Goal: Contribute content: Contribute content

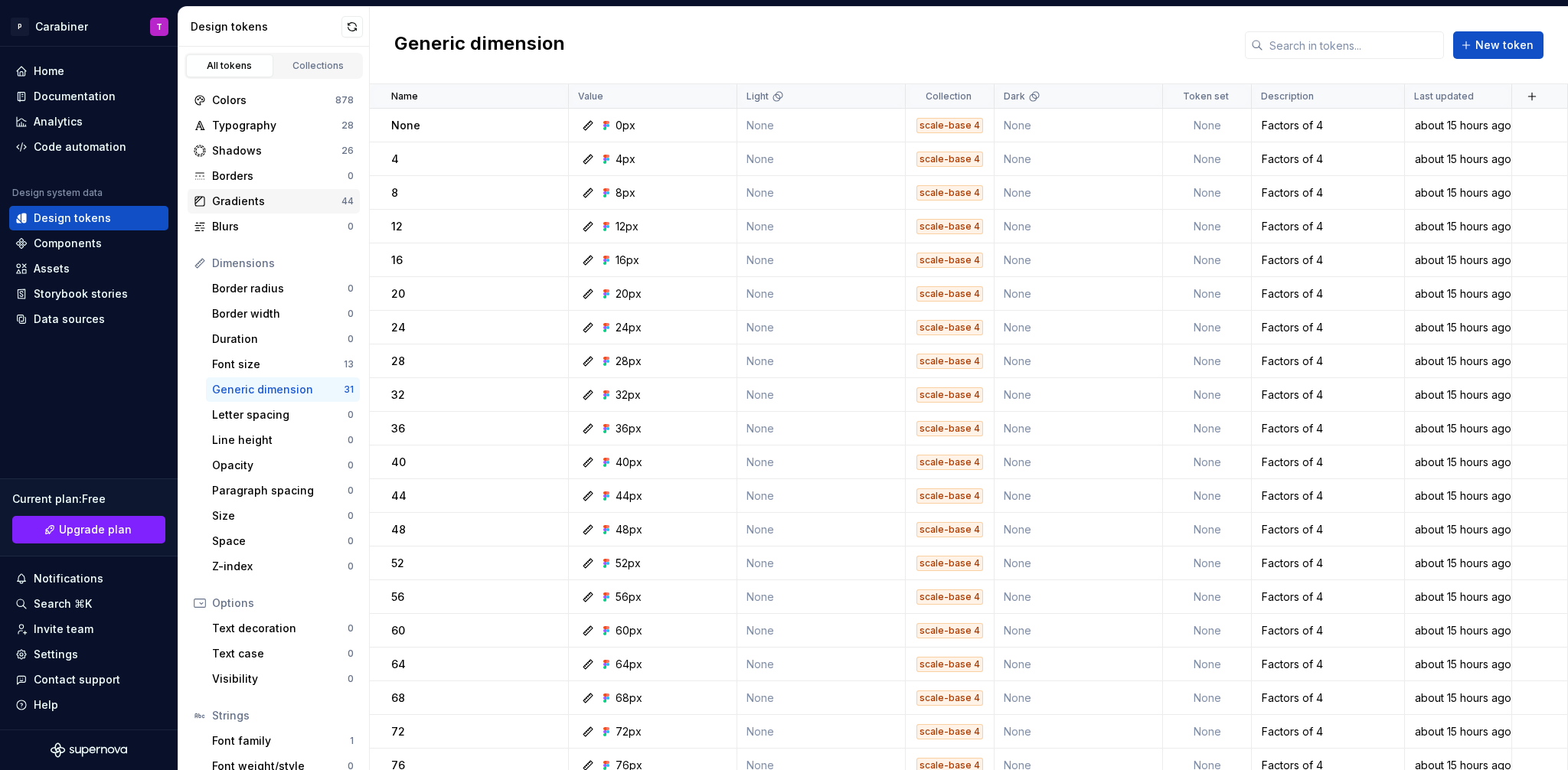
click at [240, 201] on div "Gradients" at bounding box center [276, 202] width 129 height 16
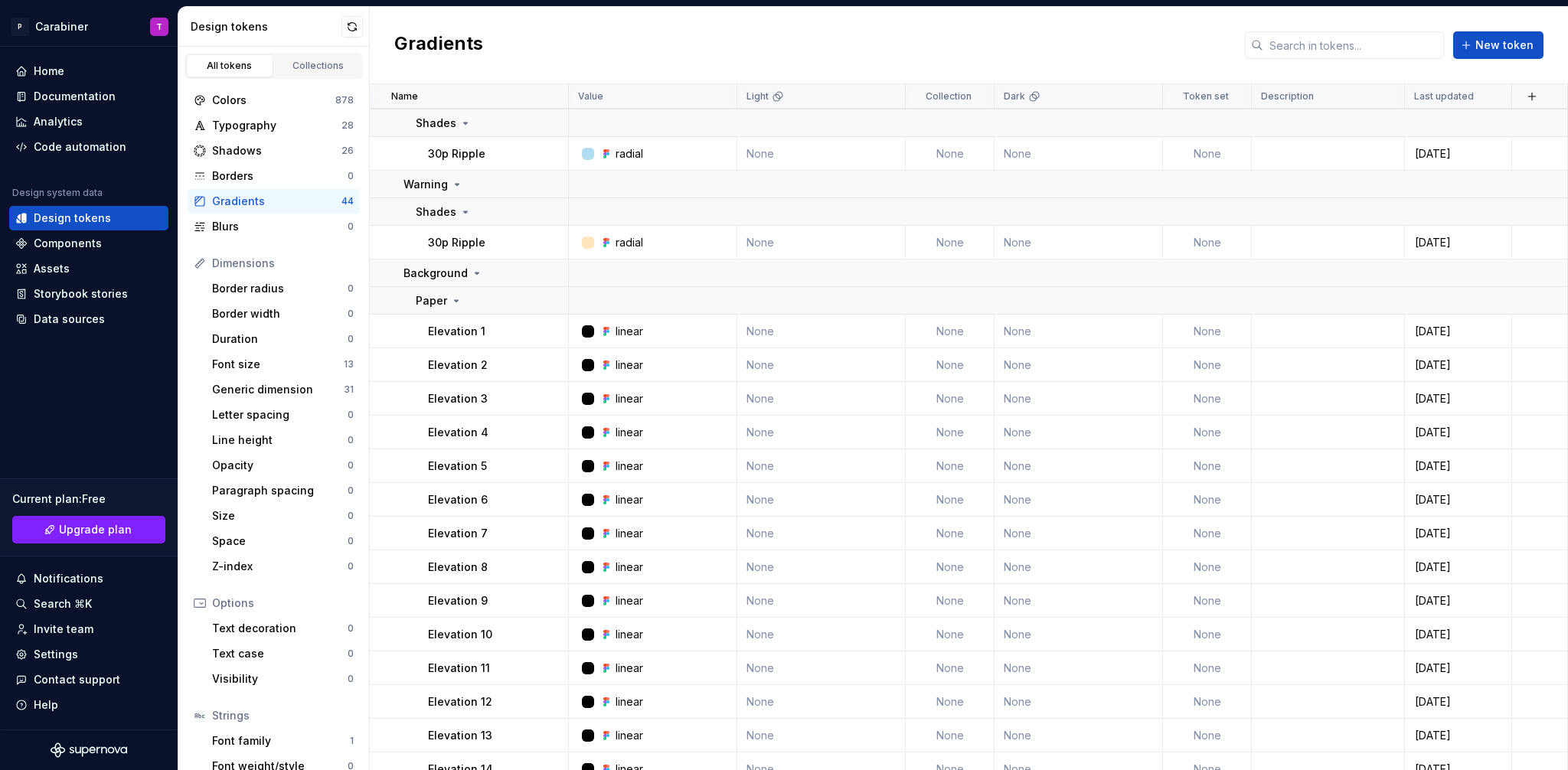
scroll to position [1162, 0]
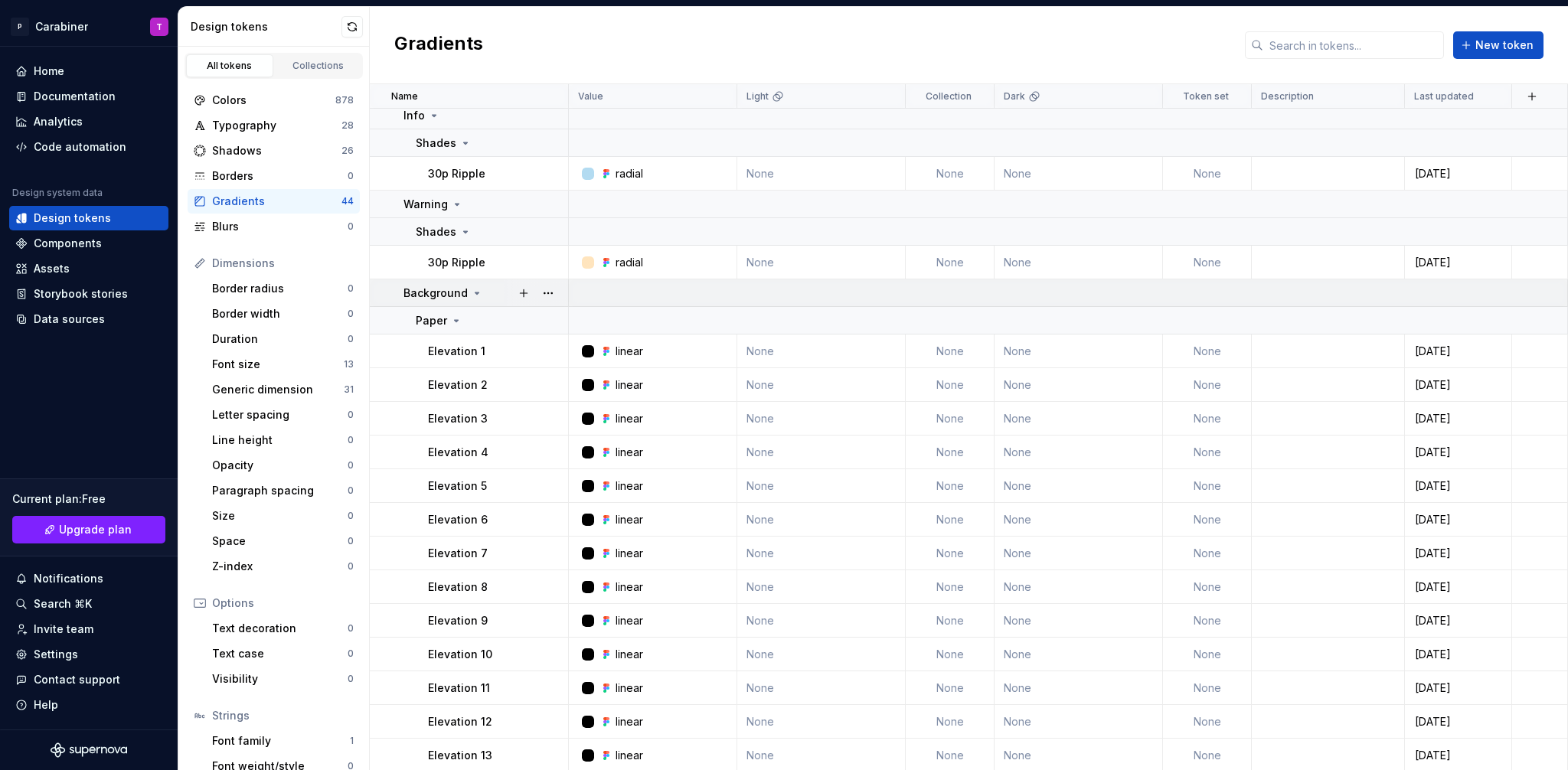
click at [472, 291] on icon at bounding box center [477, 294] width 13 height 13
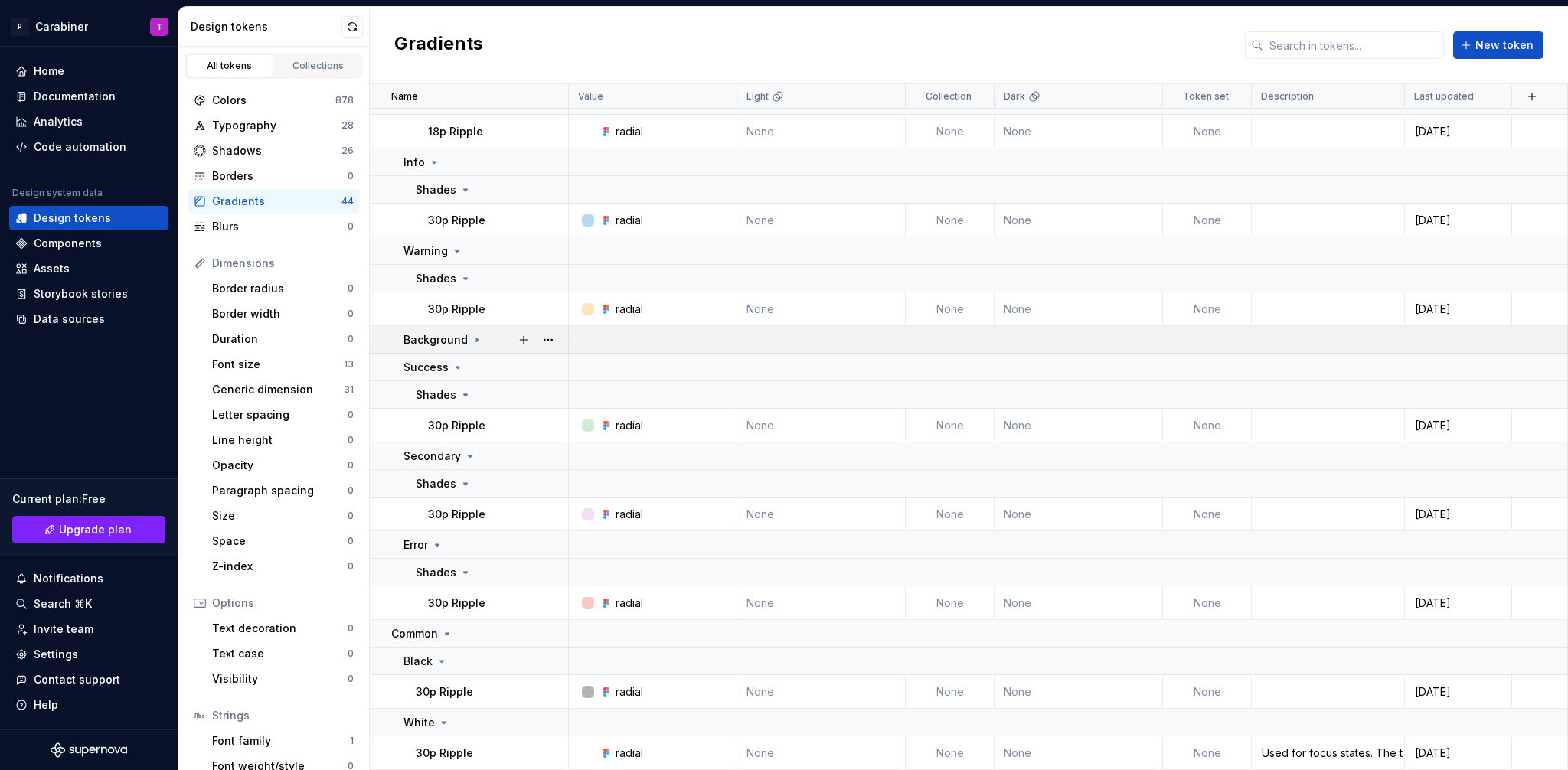
scroll to position [1115, 0]
click at [454, 364] on icon at bounding box center [458, 367] width 13 height 13
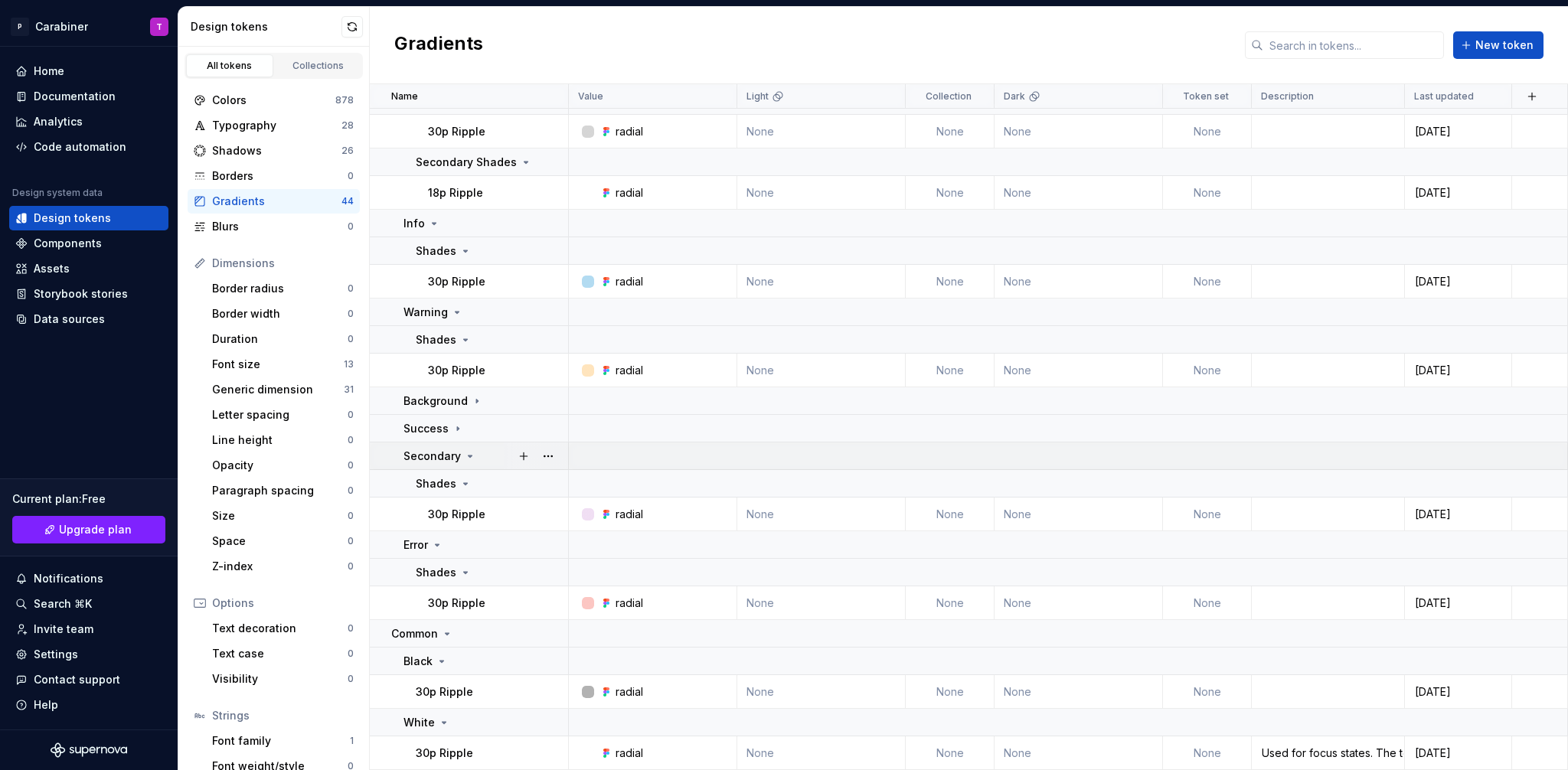
click at [469, 455] on icon at bounding box center [470, 456] width 4 height 2
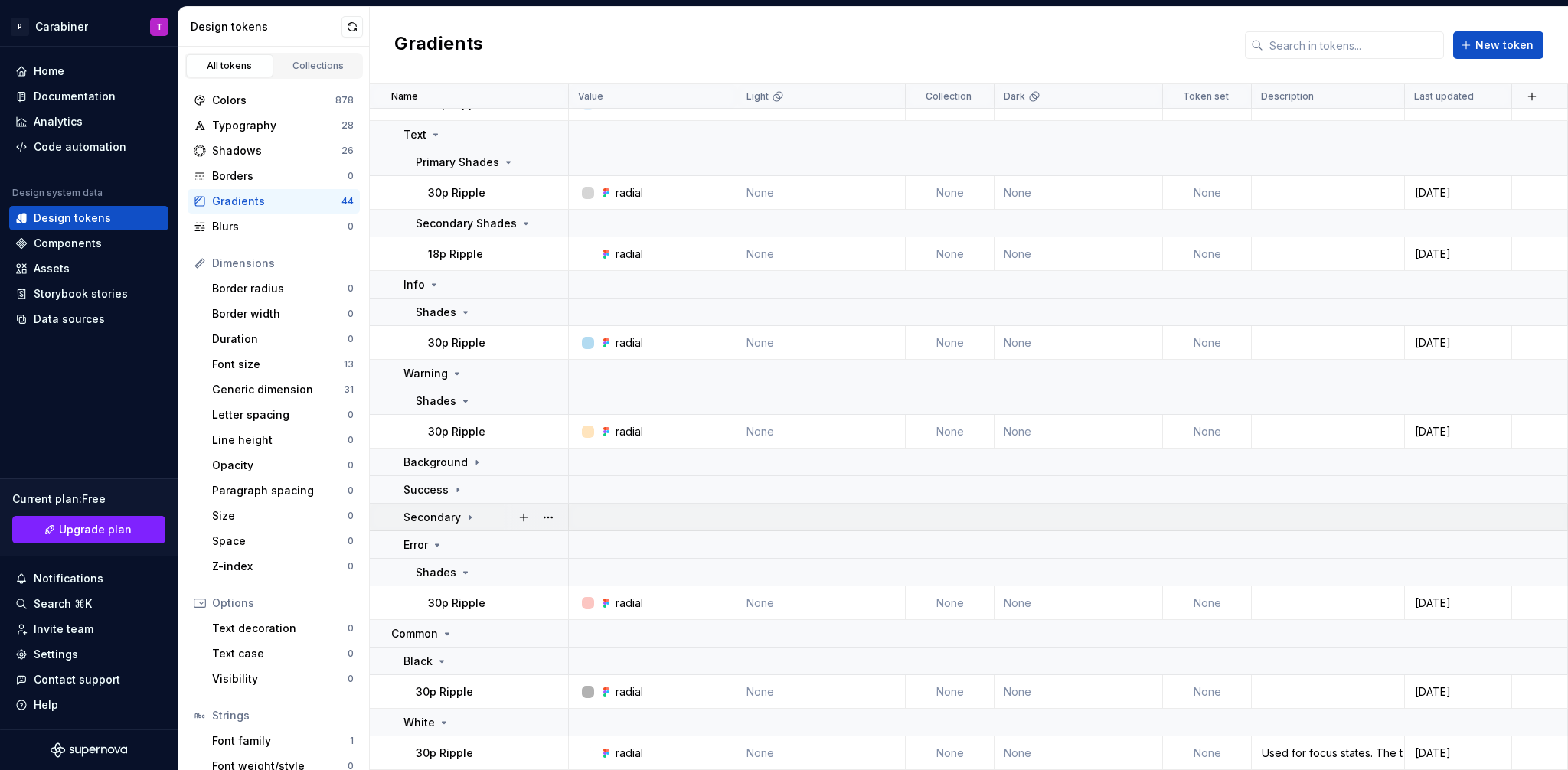
scroll to position [992, 0]
click at [436, 545] on icon at bounding box center [437, 546] width 4 height 2
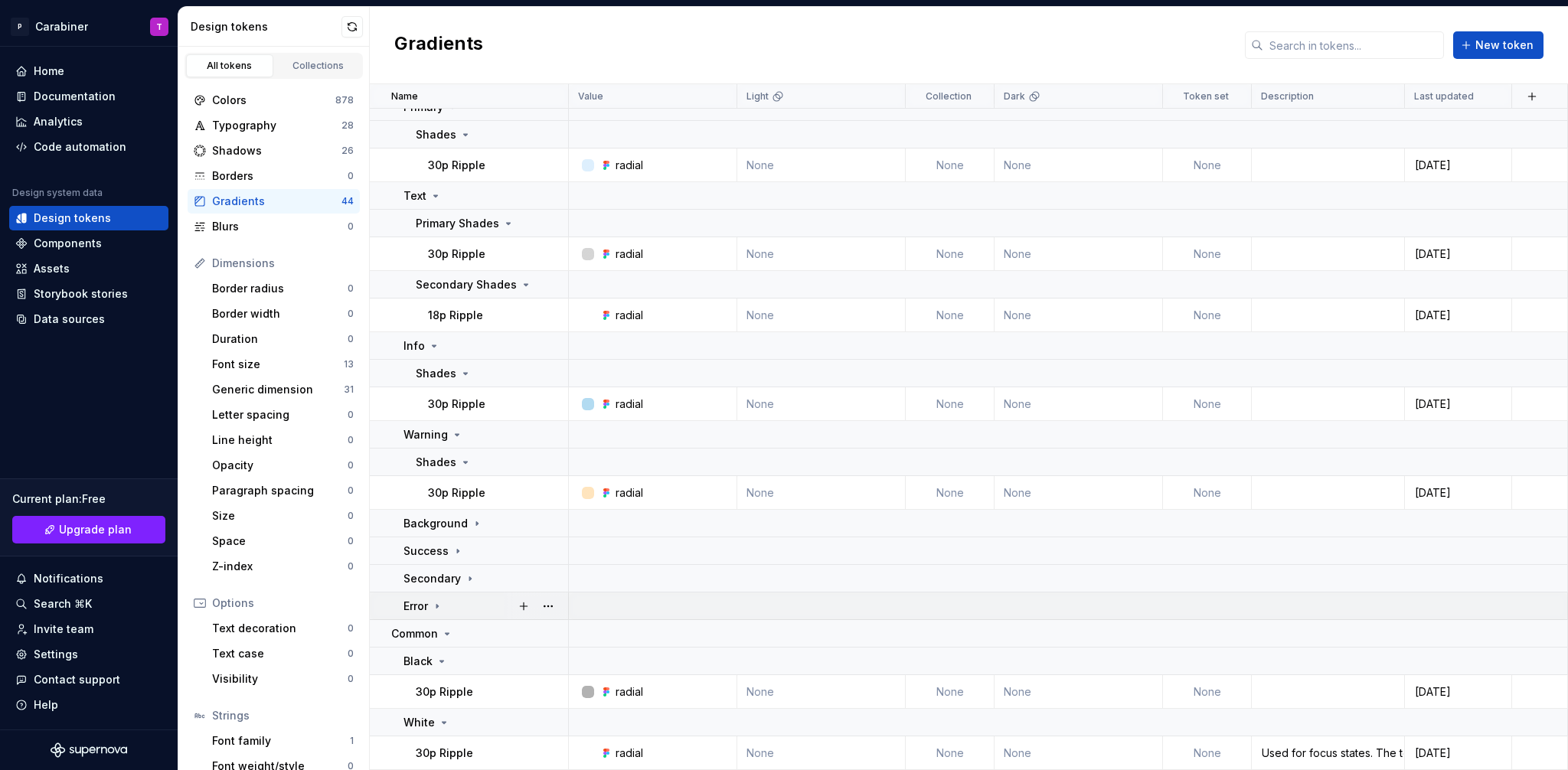
scroll to position [931, 0]
click at [449, 635] on icon at bounding box center [447, 634] width 13 height 13
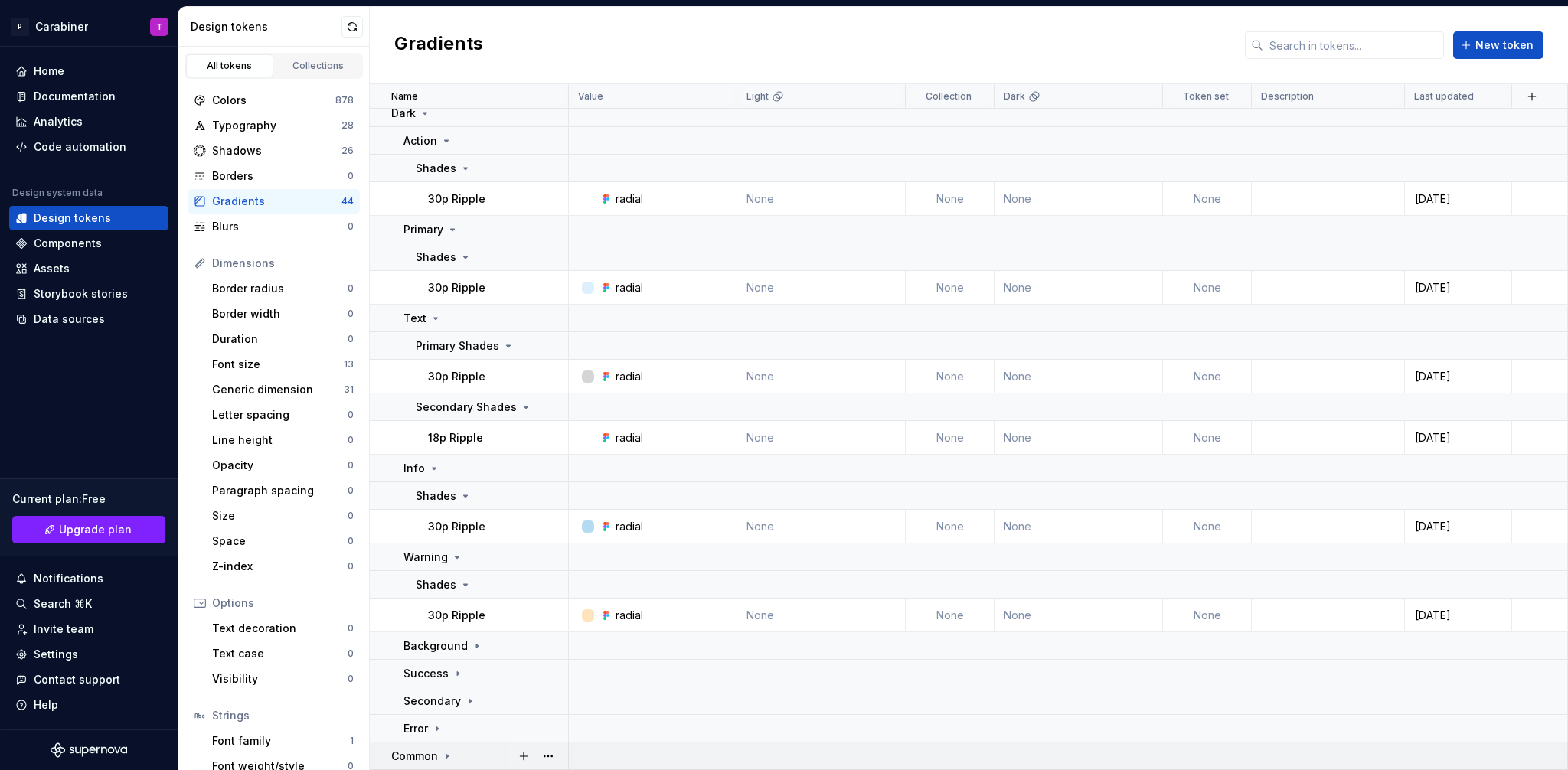
click at [448, 754] on icon at bounding box center [447, 757] width 13 height 13
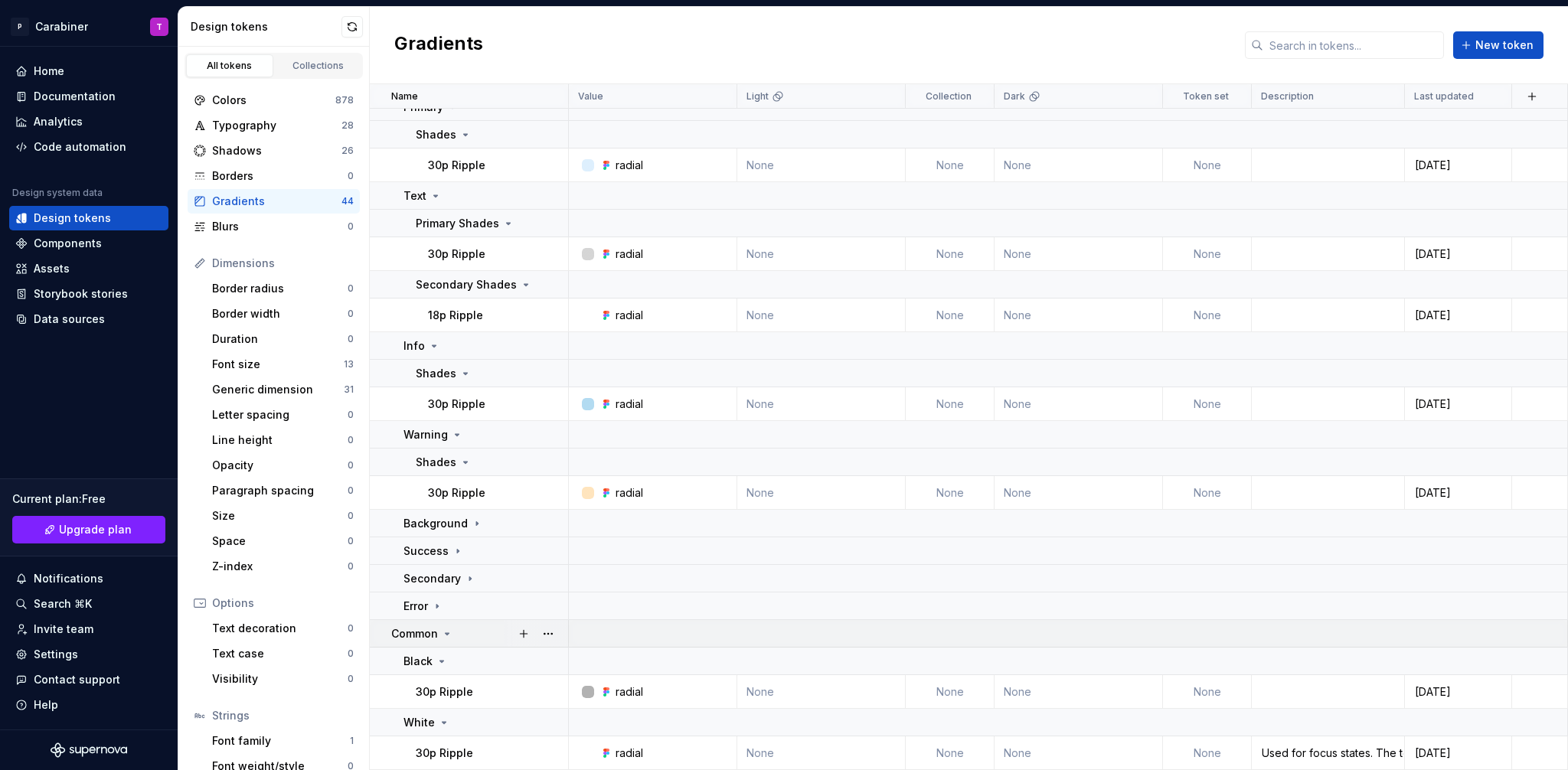
click at [450, 634] on icon at bounding box center [447, 634] width 13 height 13
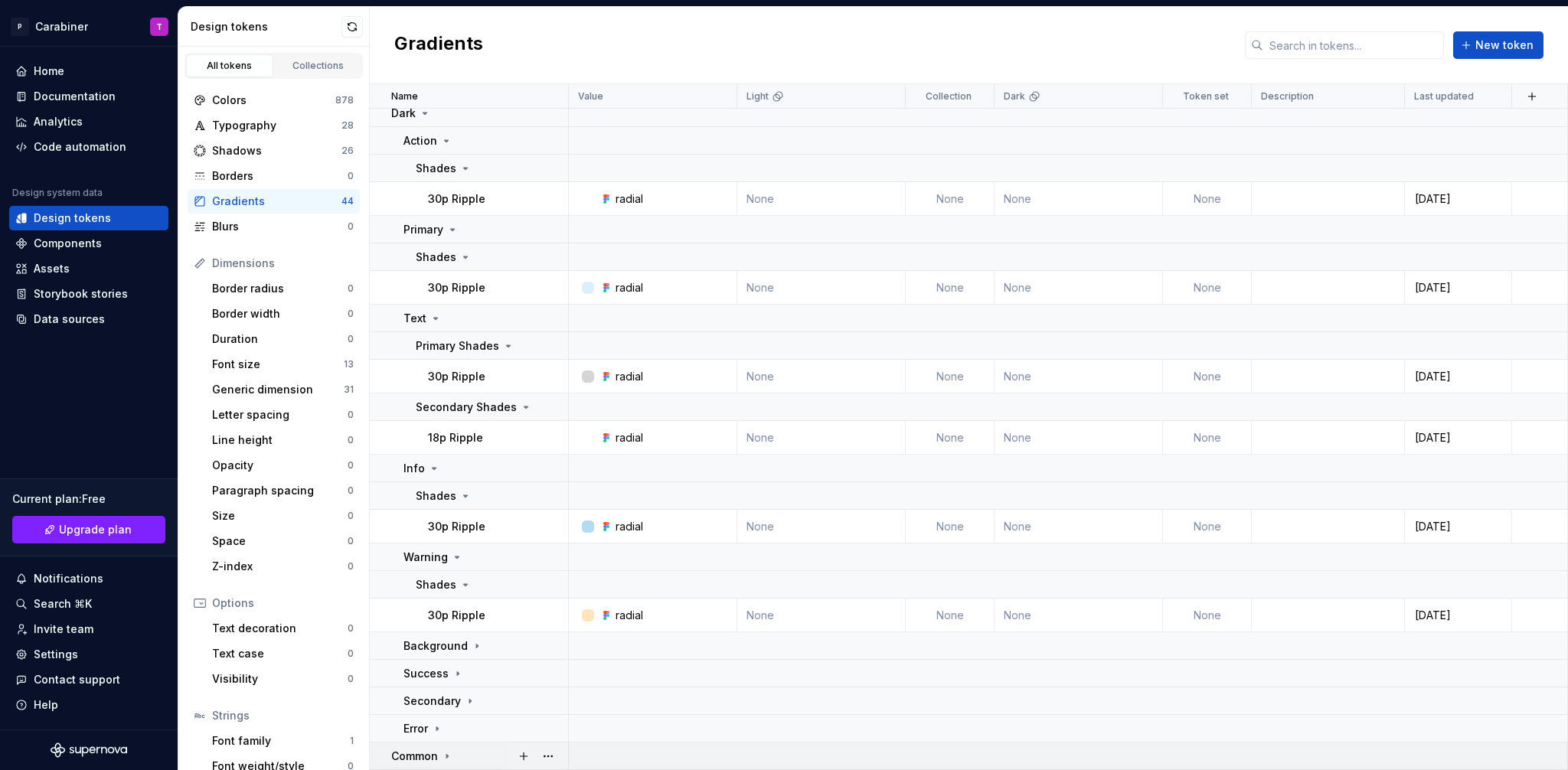
scroll to position [808, 0]
click at [455, 558] on icon at bounding box center [457, 557] width 4 height 2
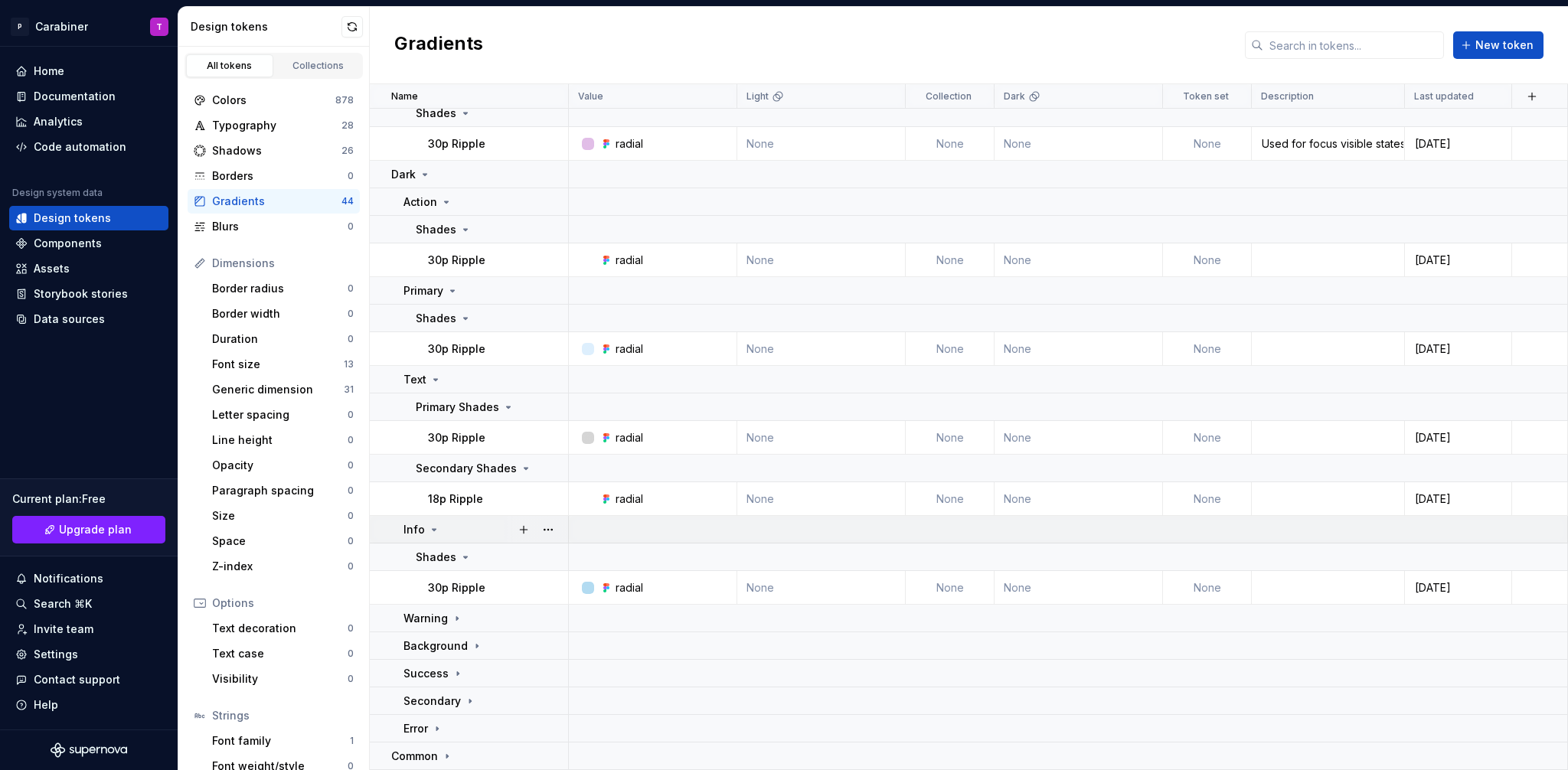
click at [433, 527] on icon at bounding box center [434, 530] width 13 height 13
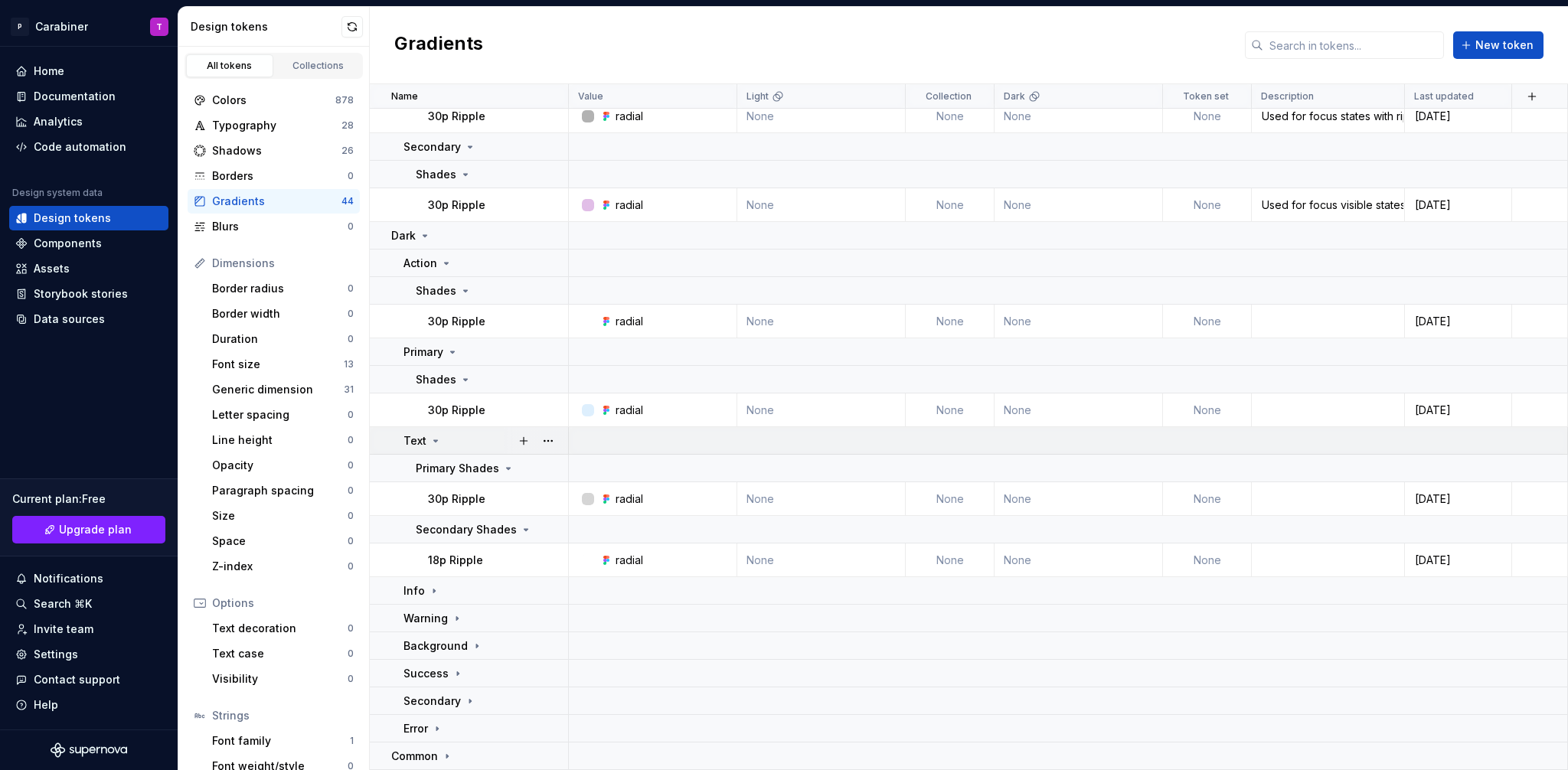
click at [434, 439] on icon at bounding box center [436, 441] width 13 height 13
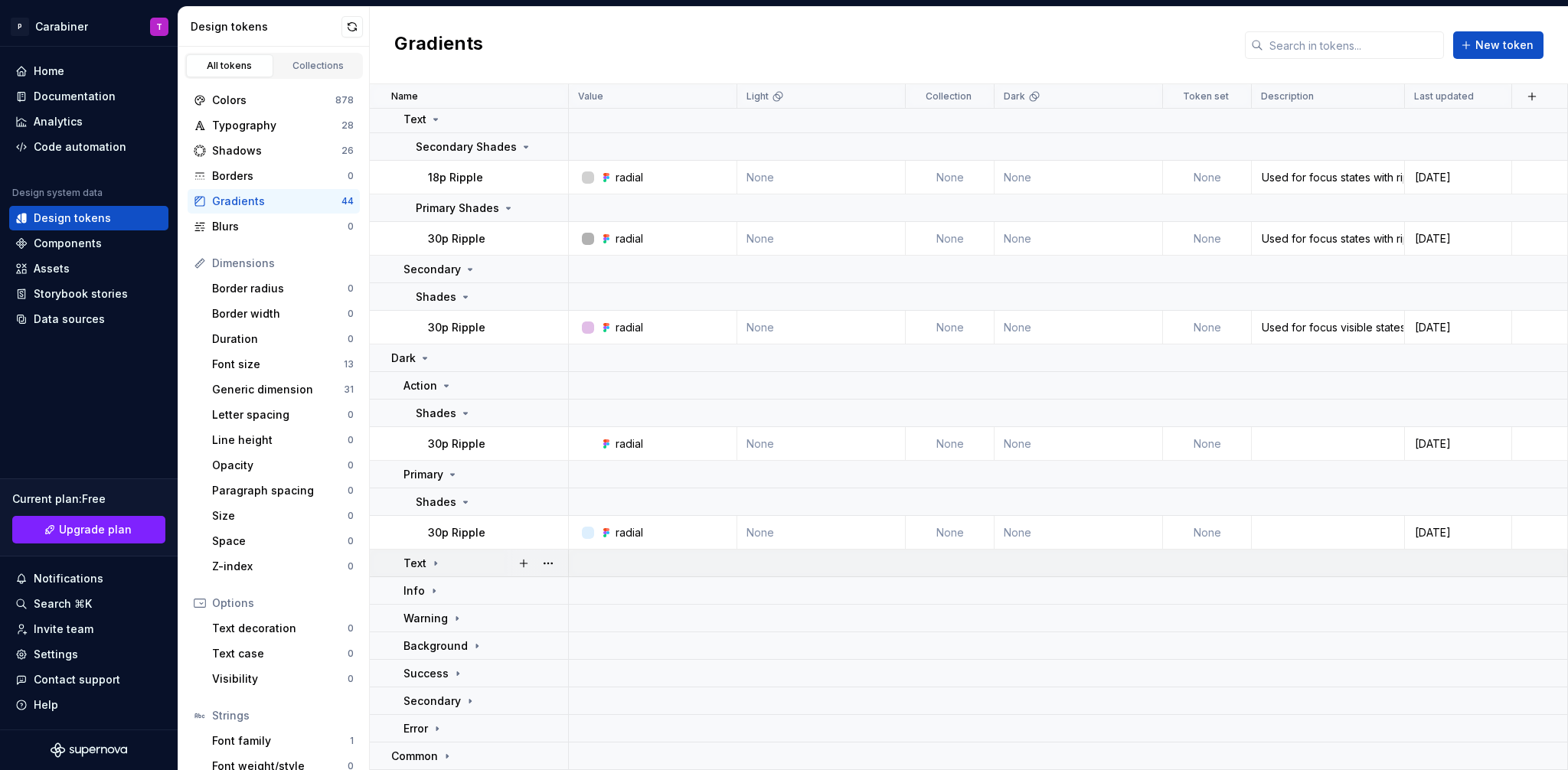
scroll to position [564, 0]
click at [427, 358] on icon at bounding box center [425, 359] width 13 height 13
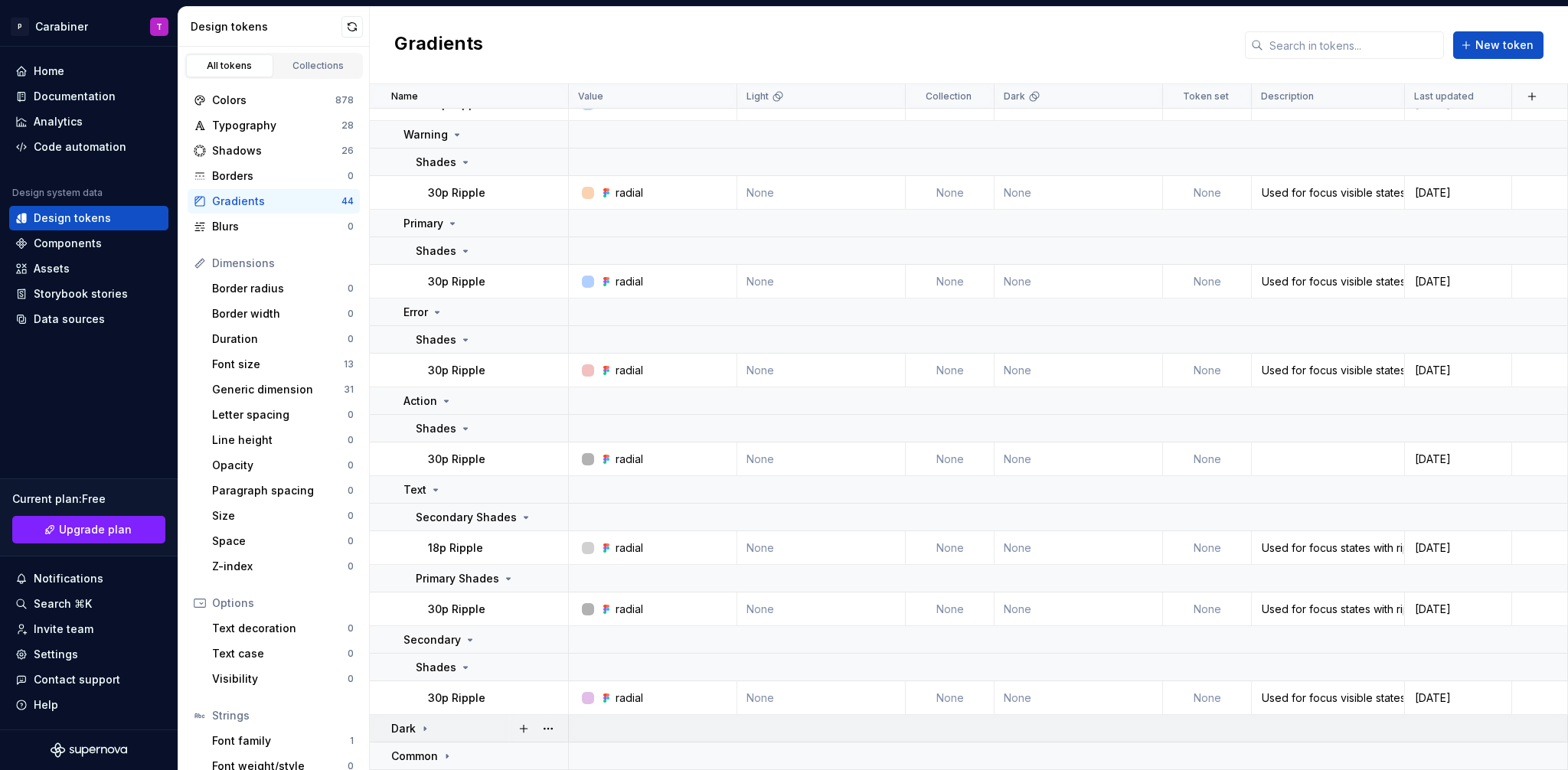
scroll to position [193, 0]
click at [425, 730] on icon at bounding box center [425, 728] width 2 height 4
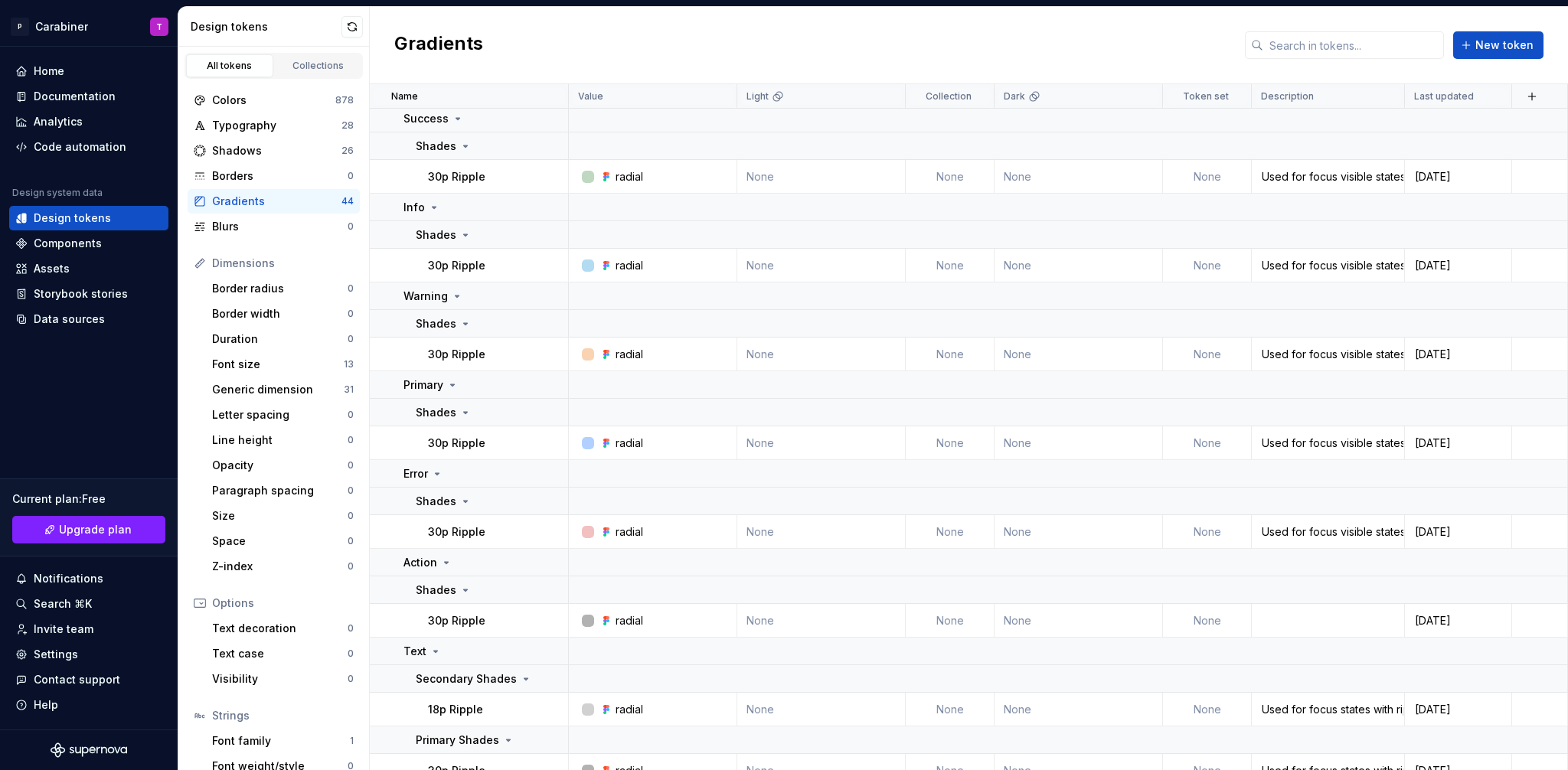
scroll to position [0, 0]
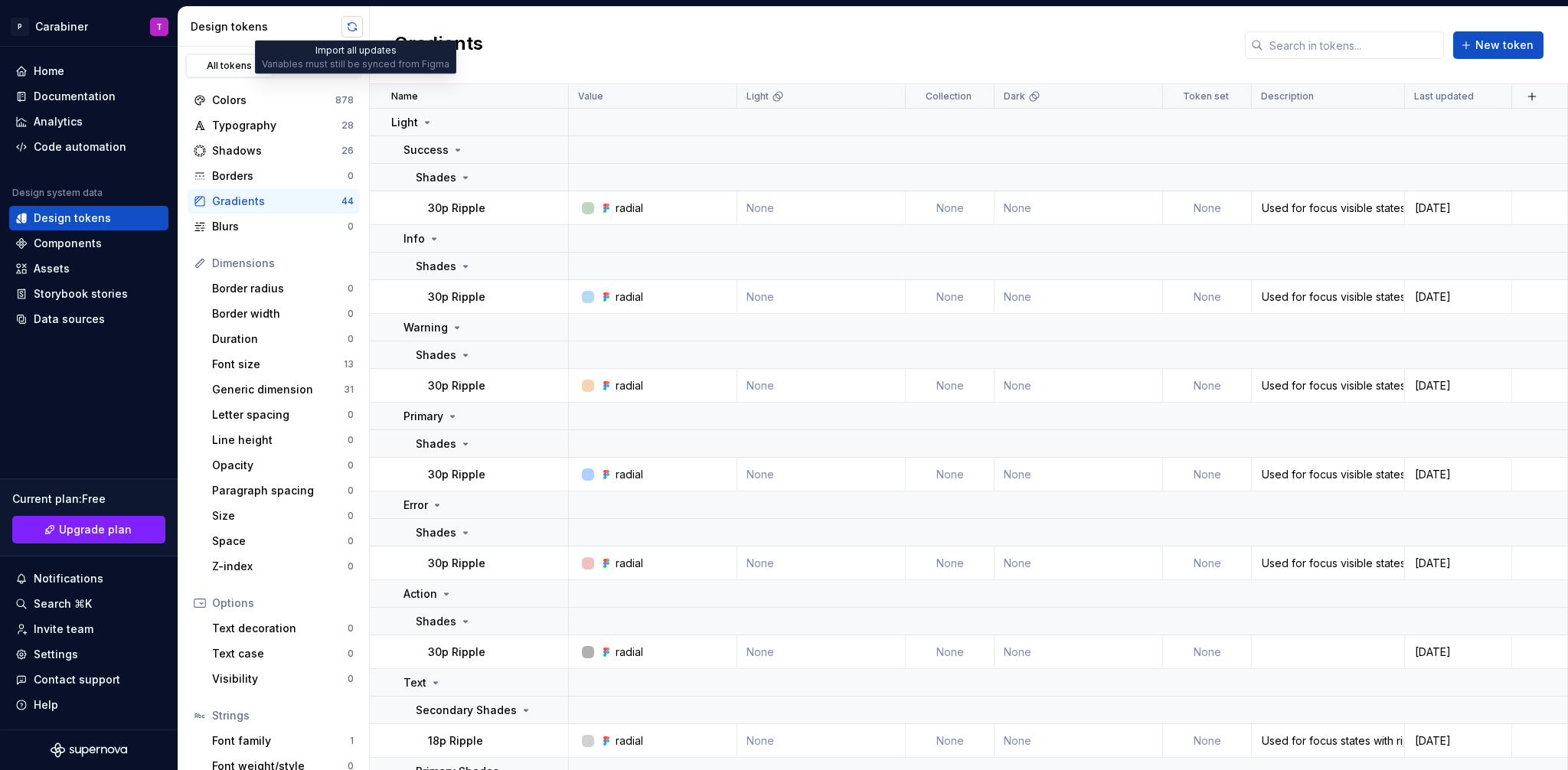
click at [350, 26] on button "button" at bounding box center [352, 26] width 21 height 21
click at [427, 120] on icon at bounding box center [427, 122] width 13 height 13
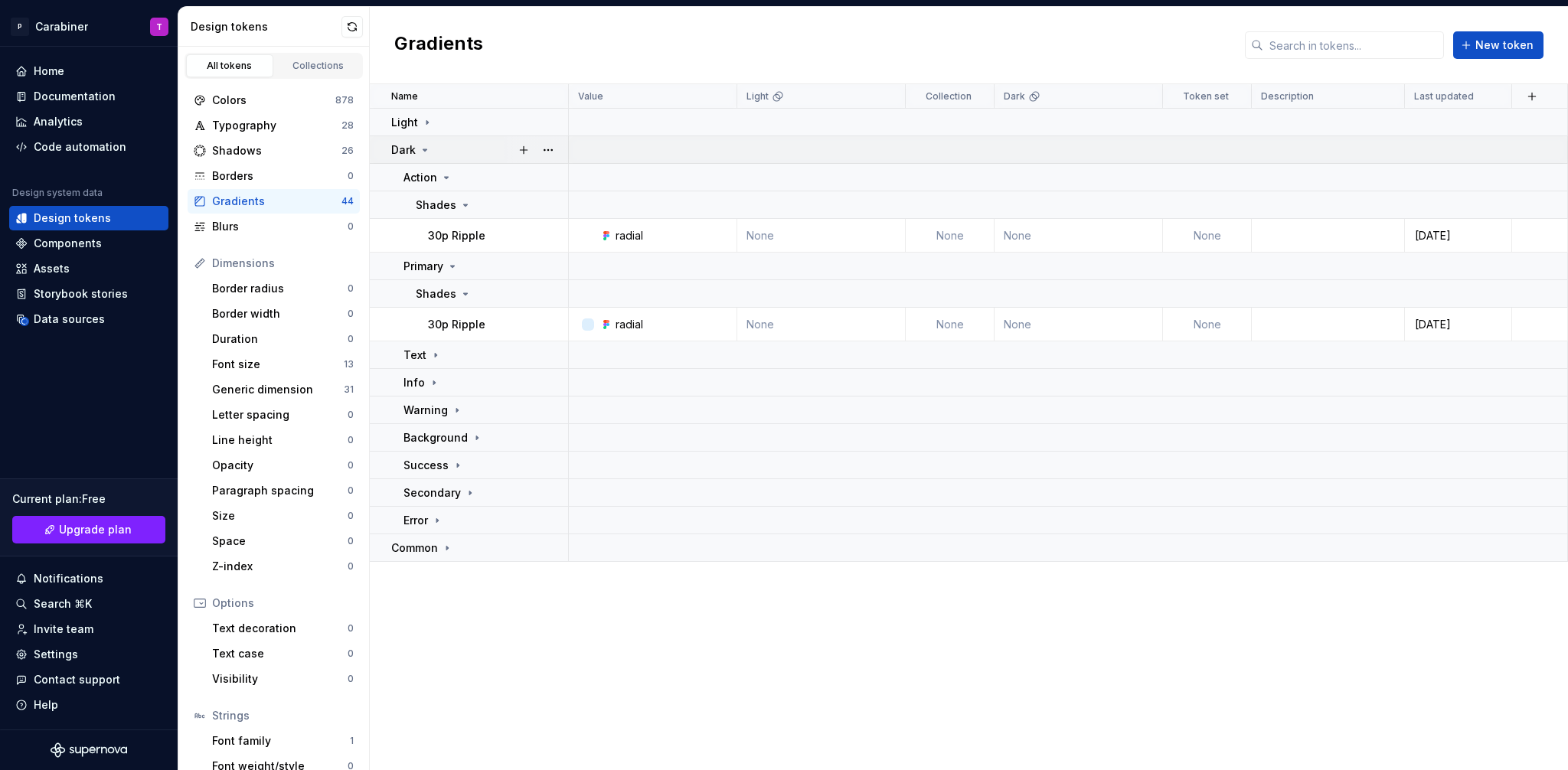
click at [425, 150] on icon at bounding box center [425, 150] width 4 height 2
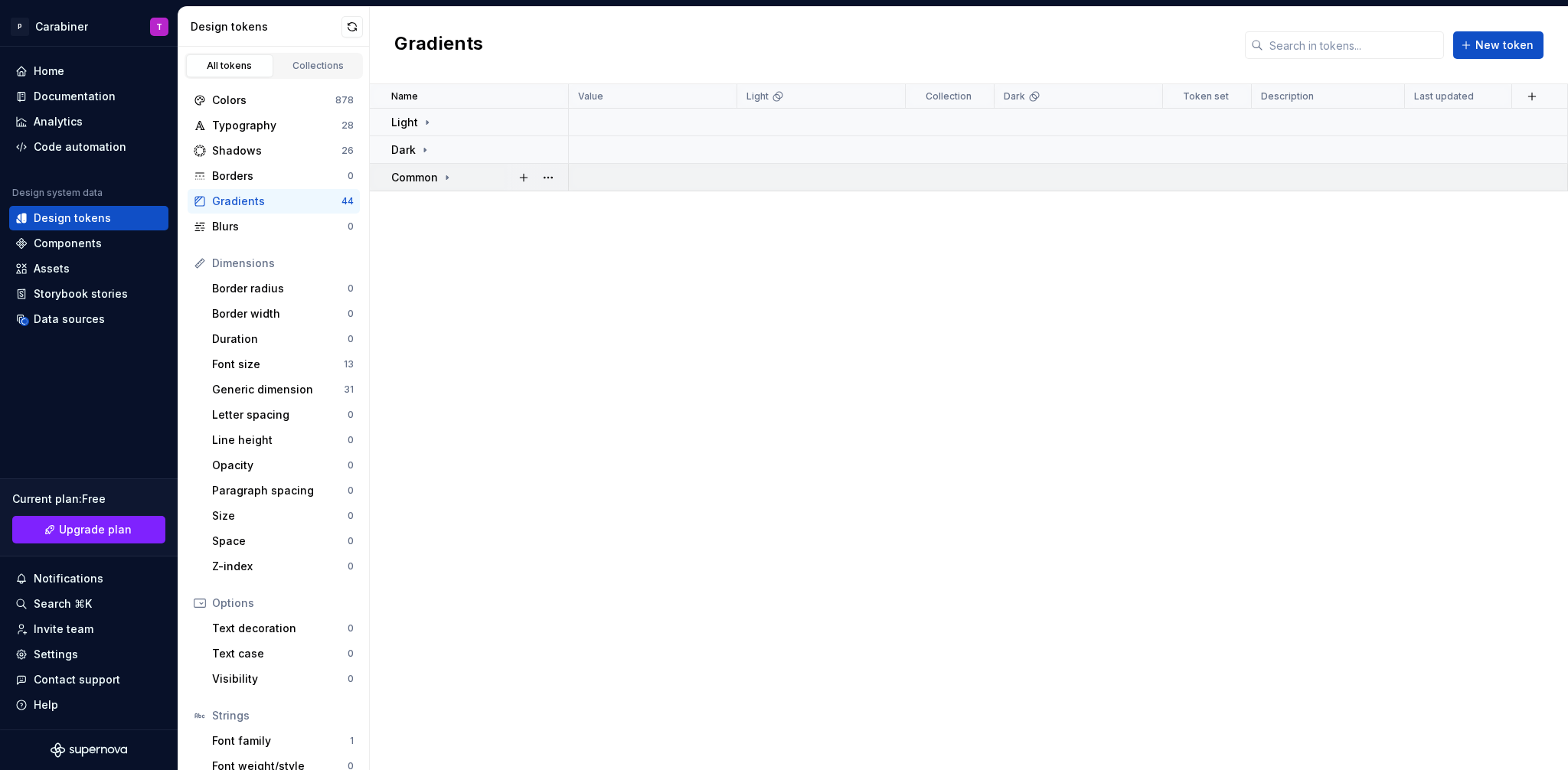
click at [449, 177] on icon at bounding box center [447, 177] width 13 height 13
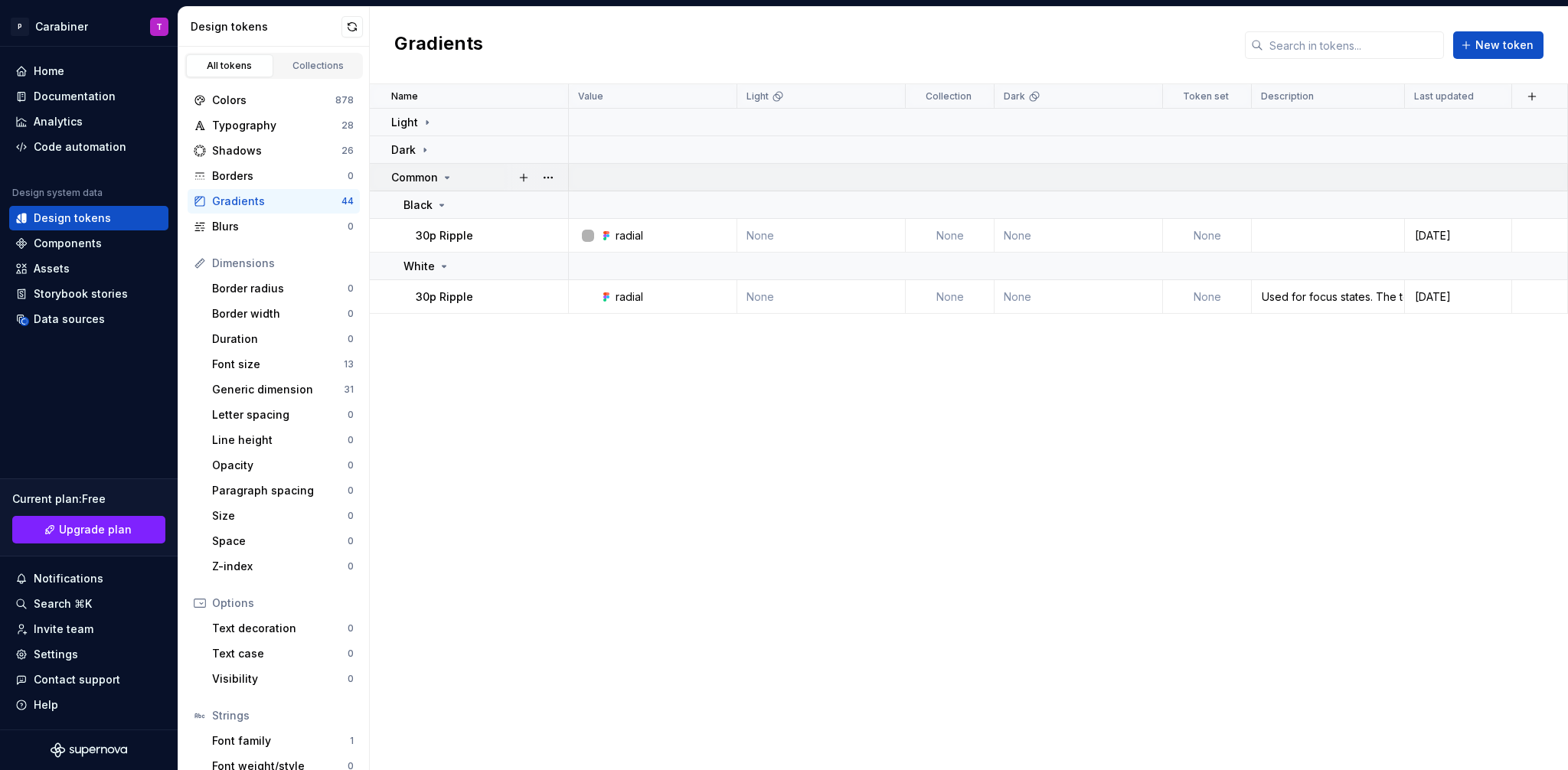
click at [449, 177] on icon at bounding box center [447, 177] width 13 height 13
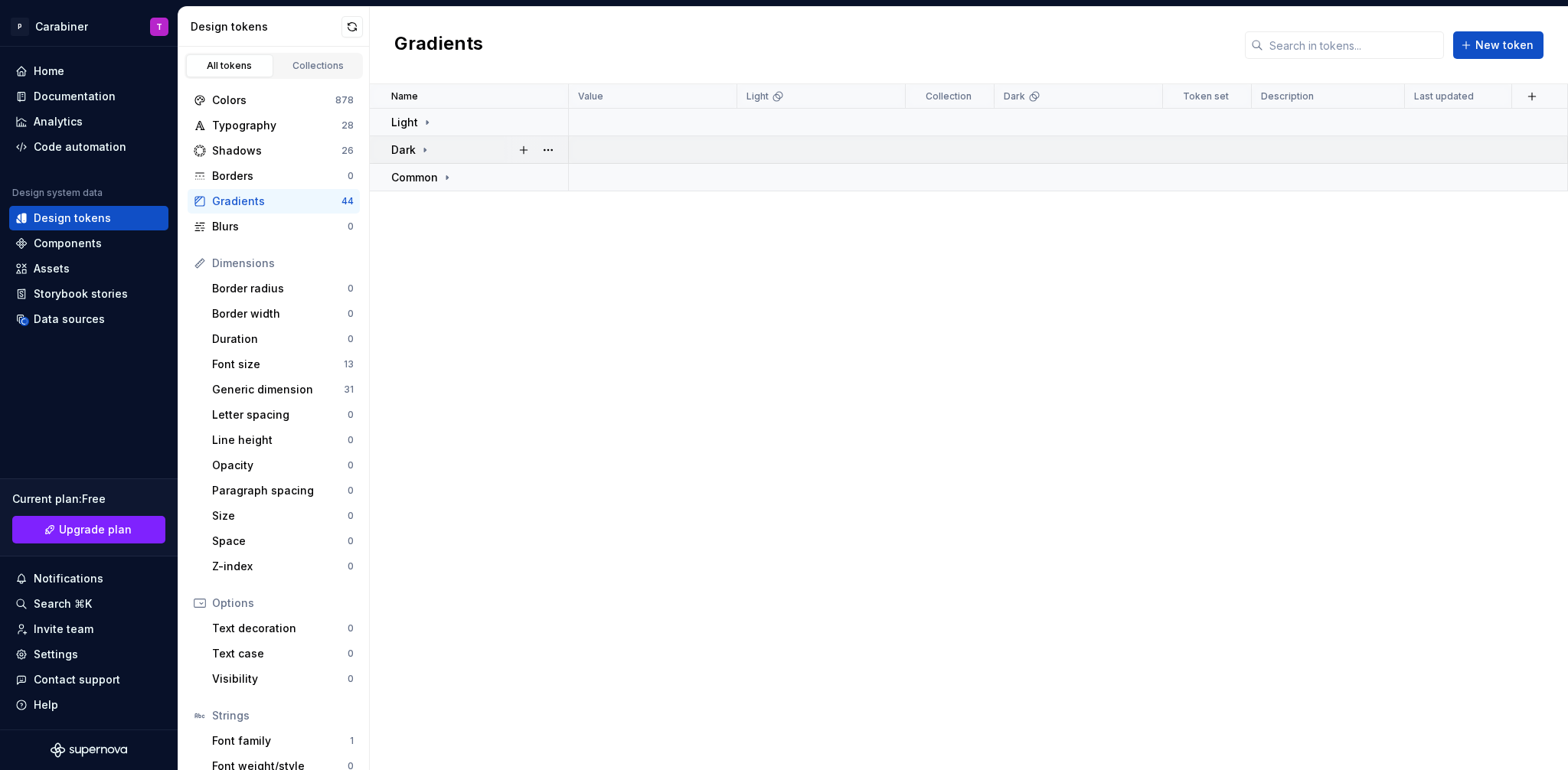
click at [428, 150] on icon at bounding box center [425, 150] width 13 height 13
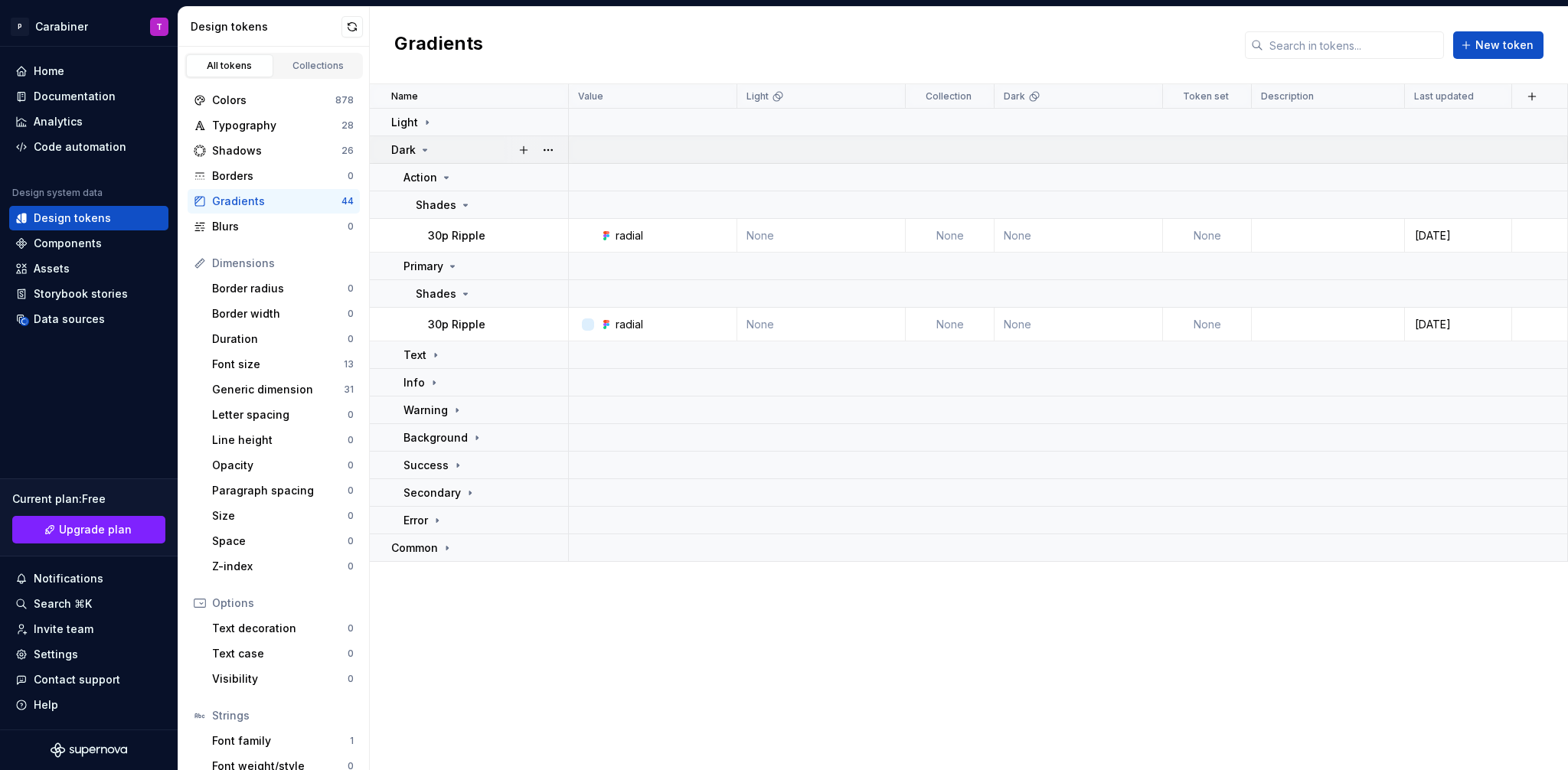
click at [428, 150] on icon at bounding box center [425, 150] width 13 height 13
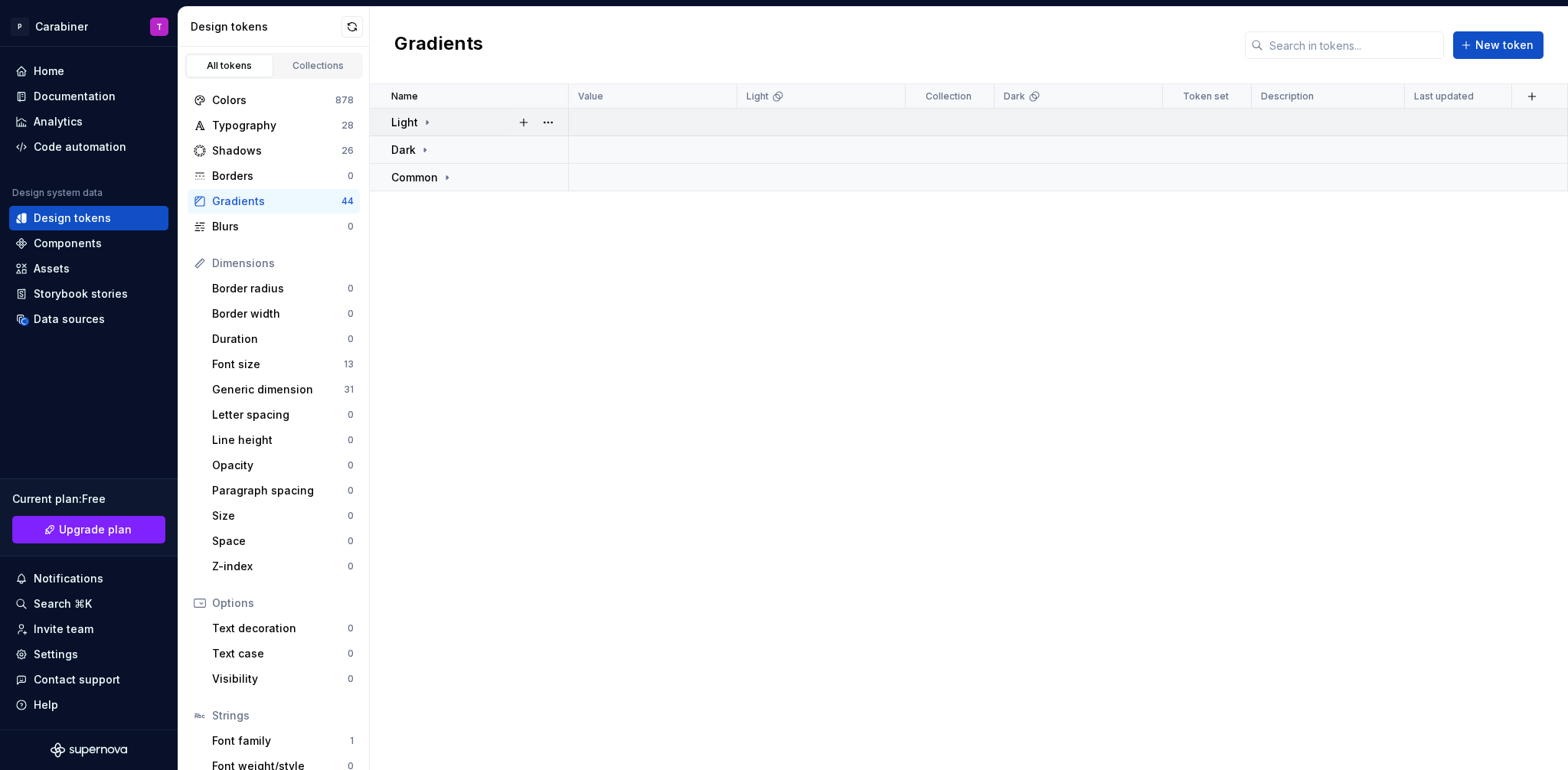
click at [427, 121] on icon at bounding box center [427, 122] width 13 height 13
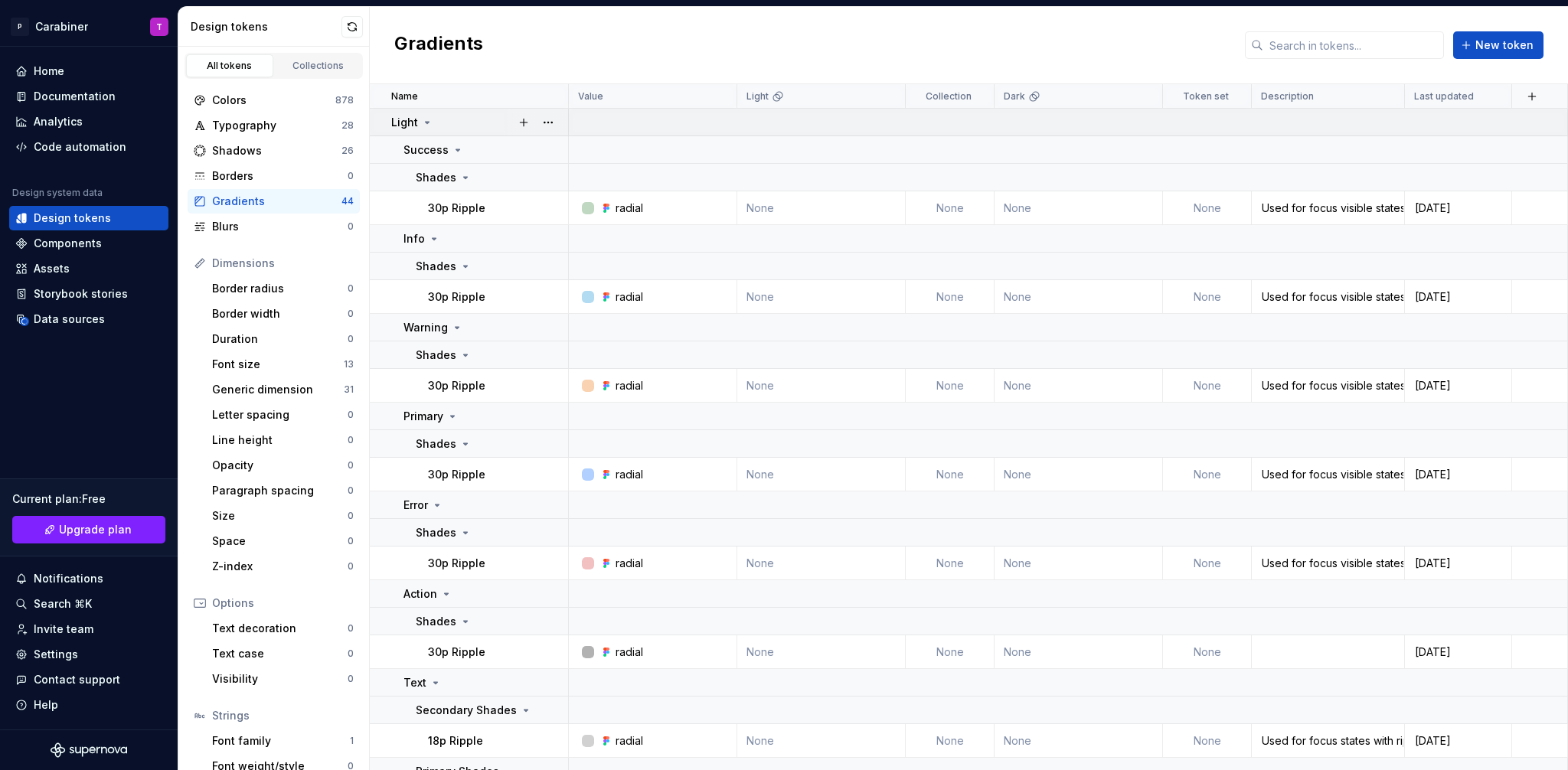
click at [427, 122] on icon at bounding box center [427, 122] width 4 height 2
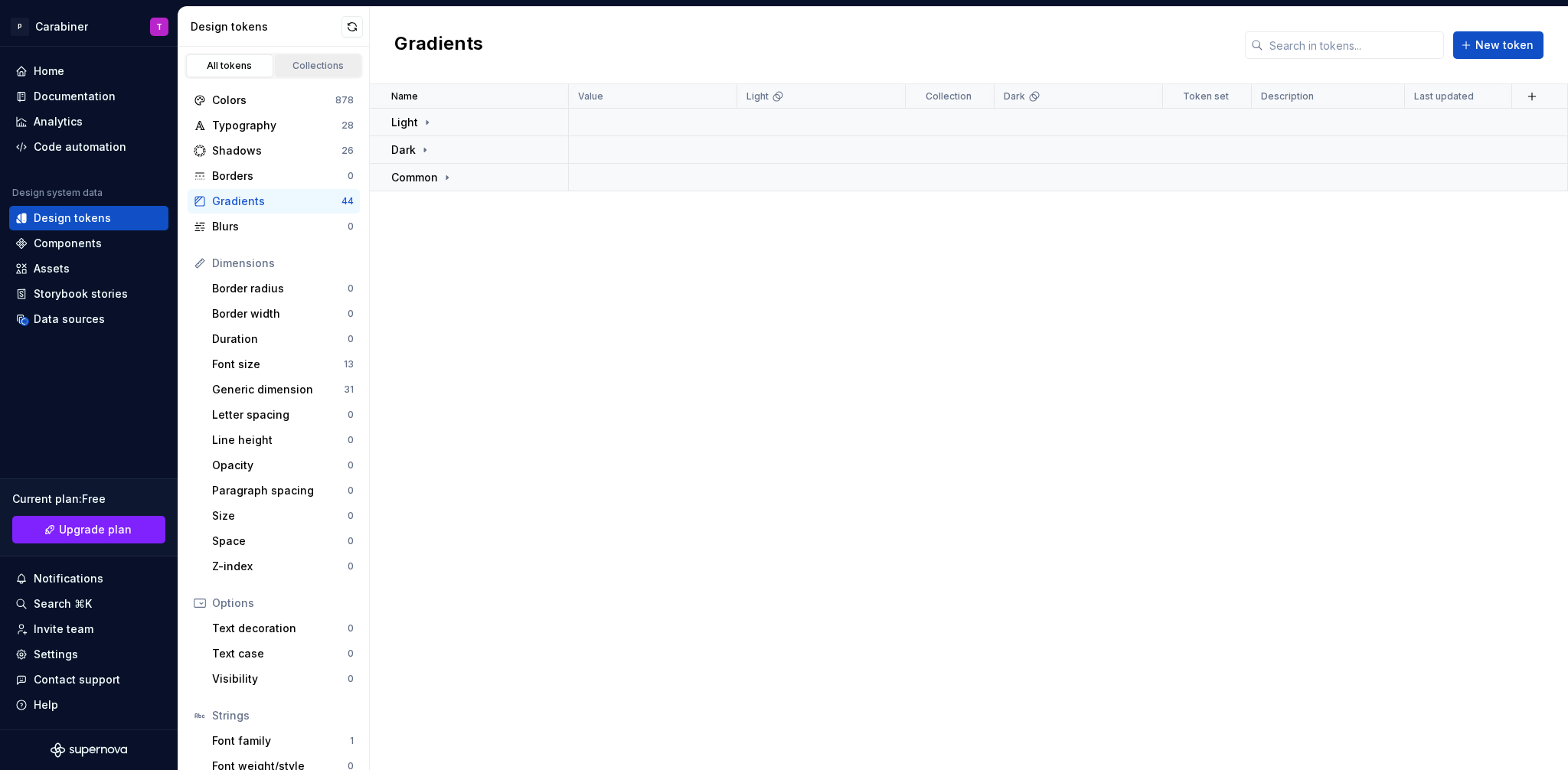
click at [313, 68] on div "Collections" at bounding box center [319, 66] width 77 height 13
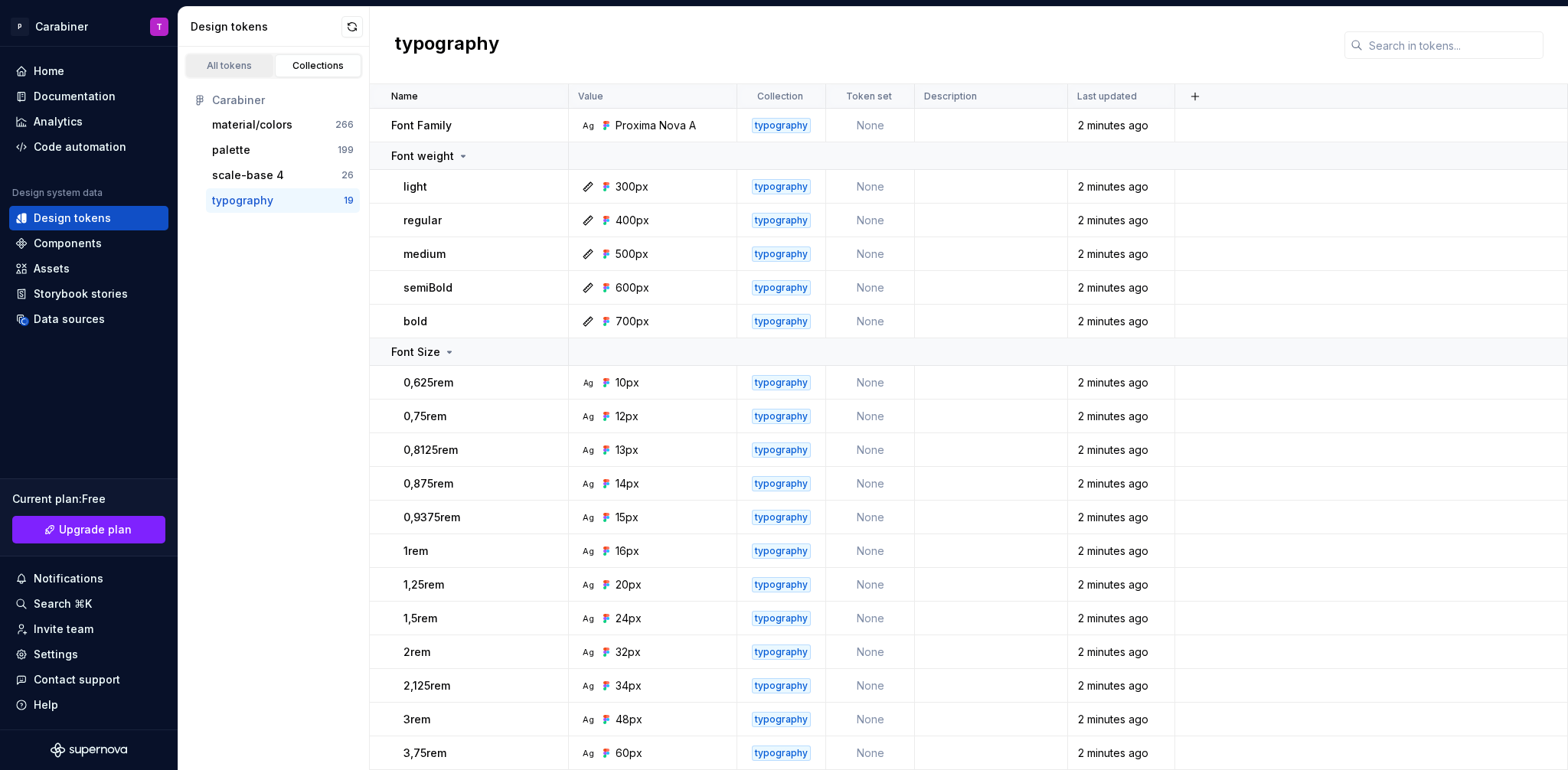
click at [239, 64] on div "All tokens" at bounding box center [230, 66] width 77 height 13
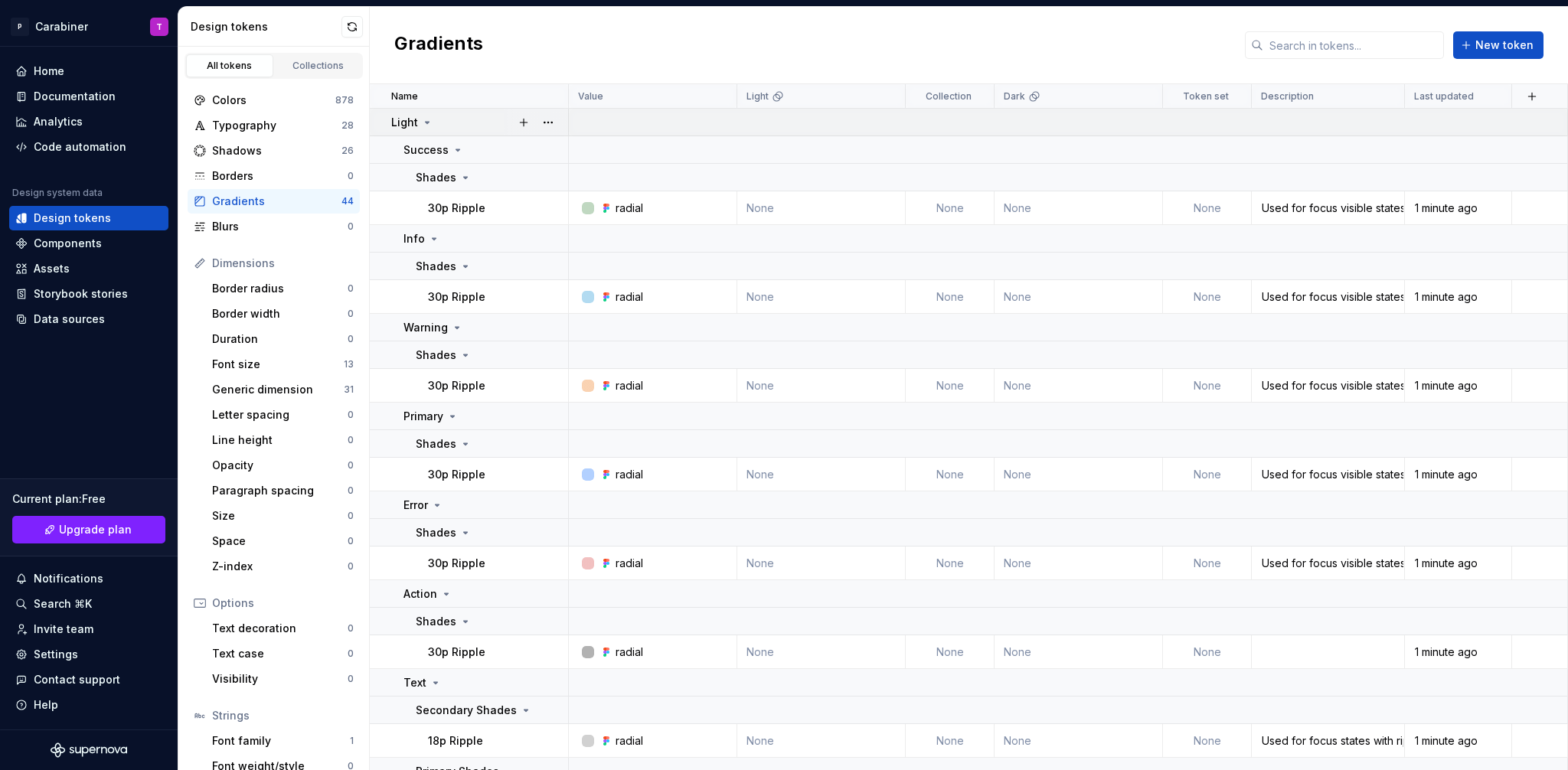
click at [426, 119] on icon at bounding box center [427, 122] width 13 height 13
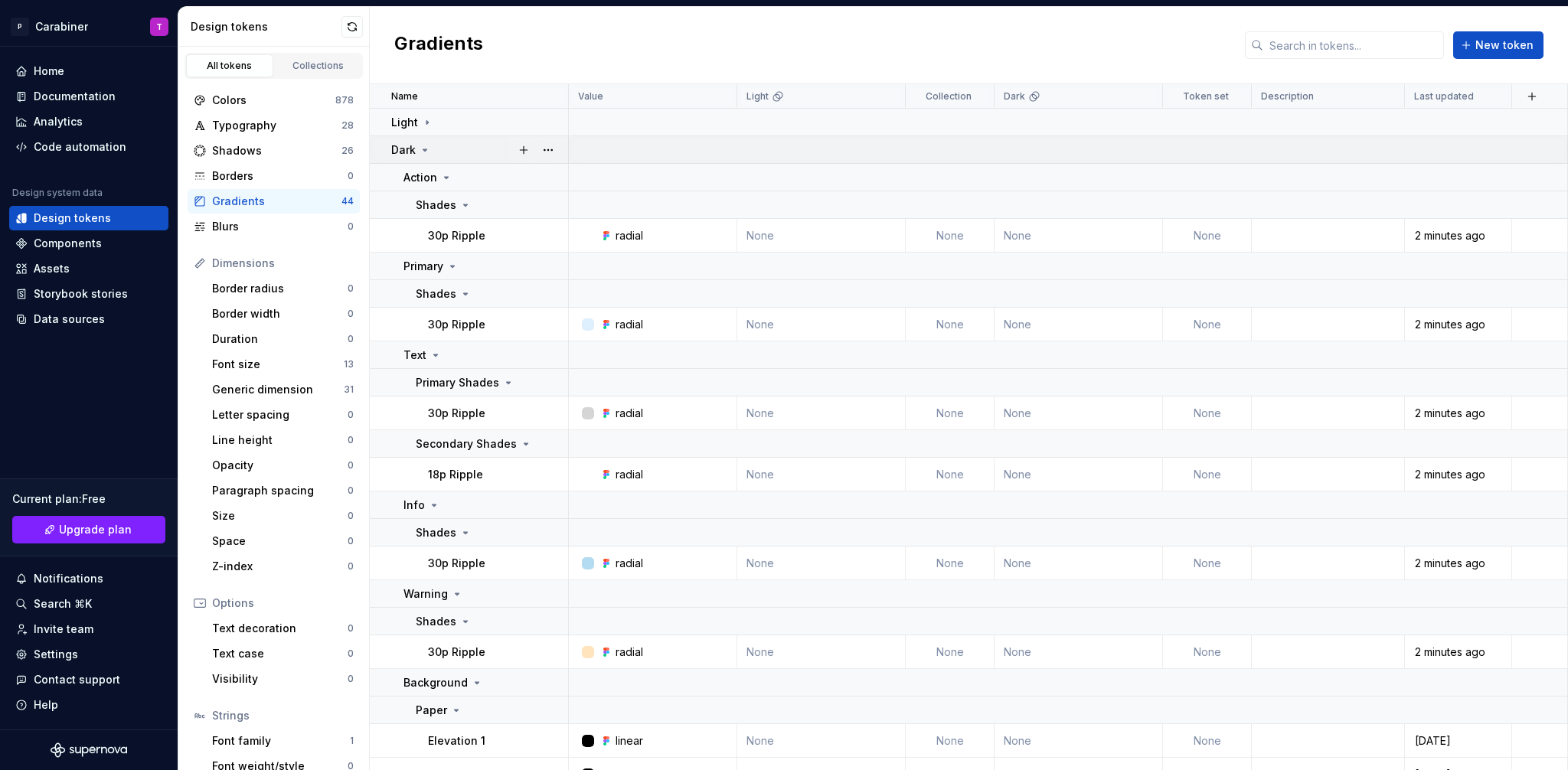
click at [423, 144] on icon at bounding box center [425, 150] width 13 height 13
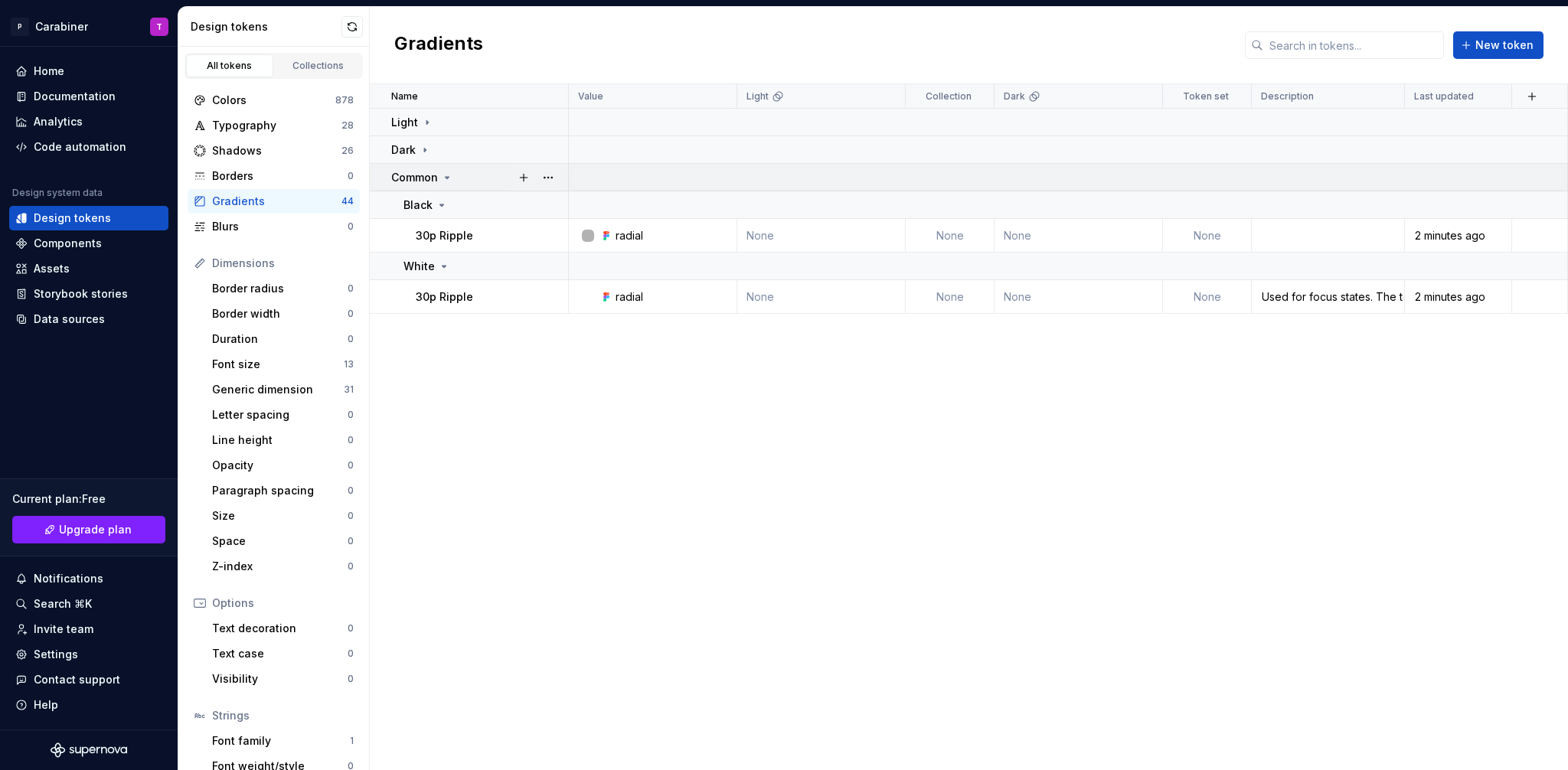
click at [447, 177] on icon at bounding box center [447, 177] width 4 height 2
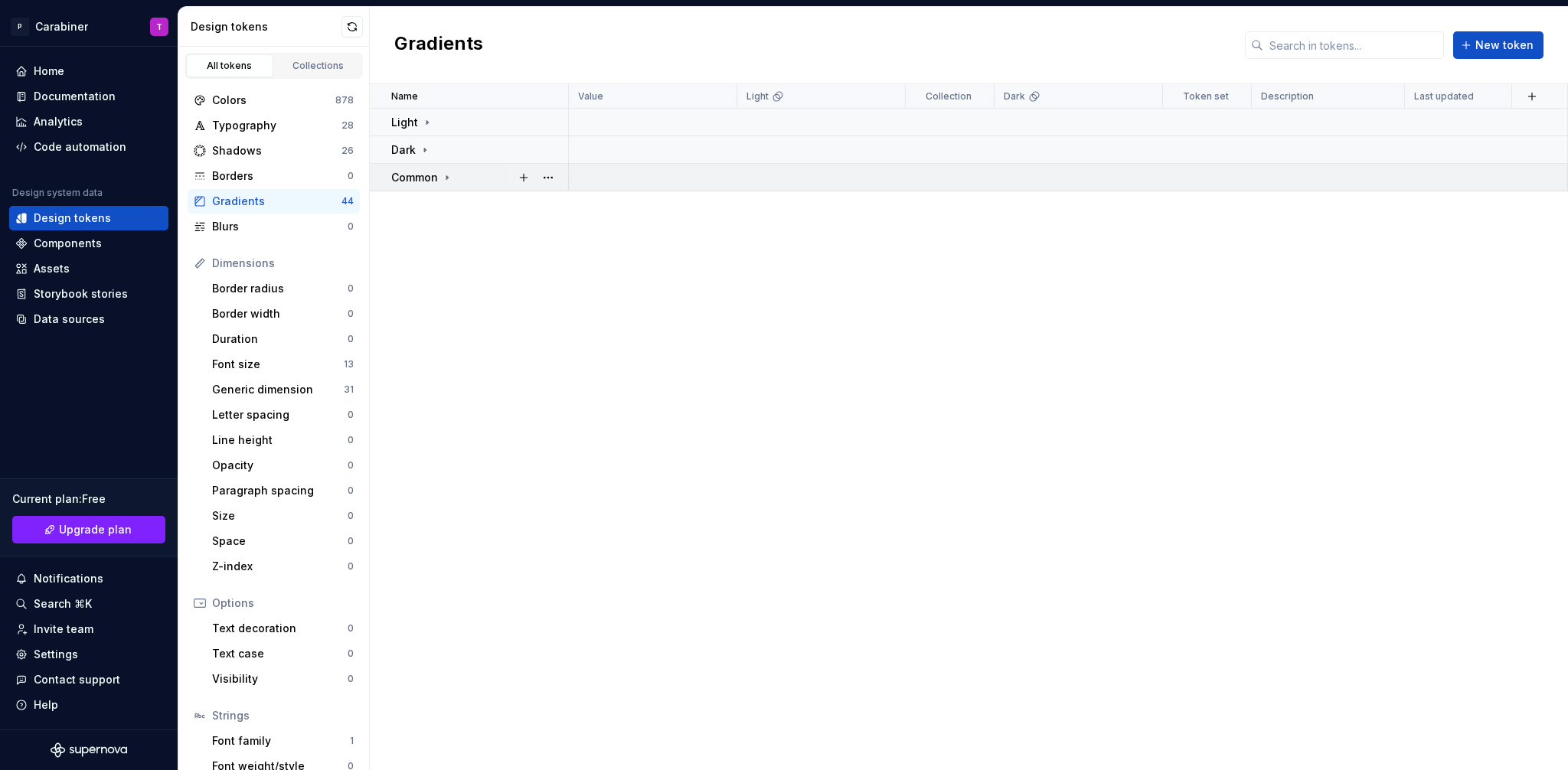
click at [447, 176] on icon at bounding box center [447, 177] width 2 height 4
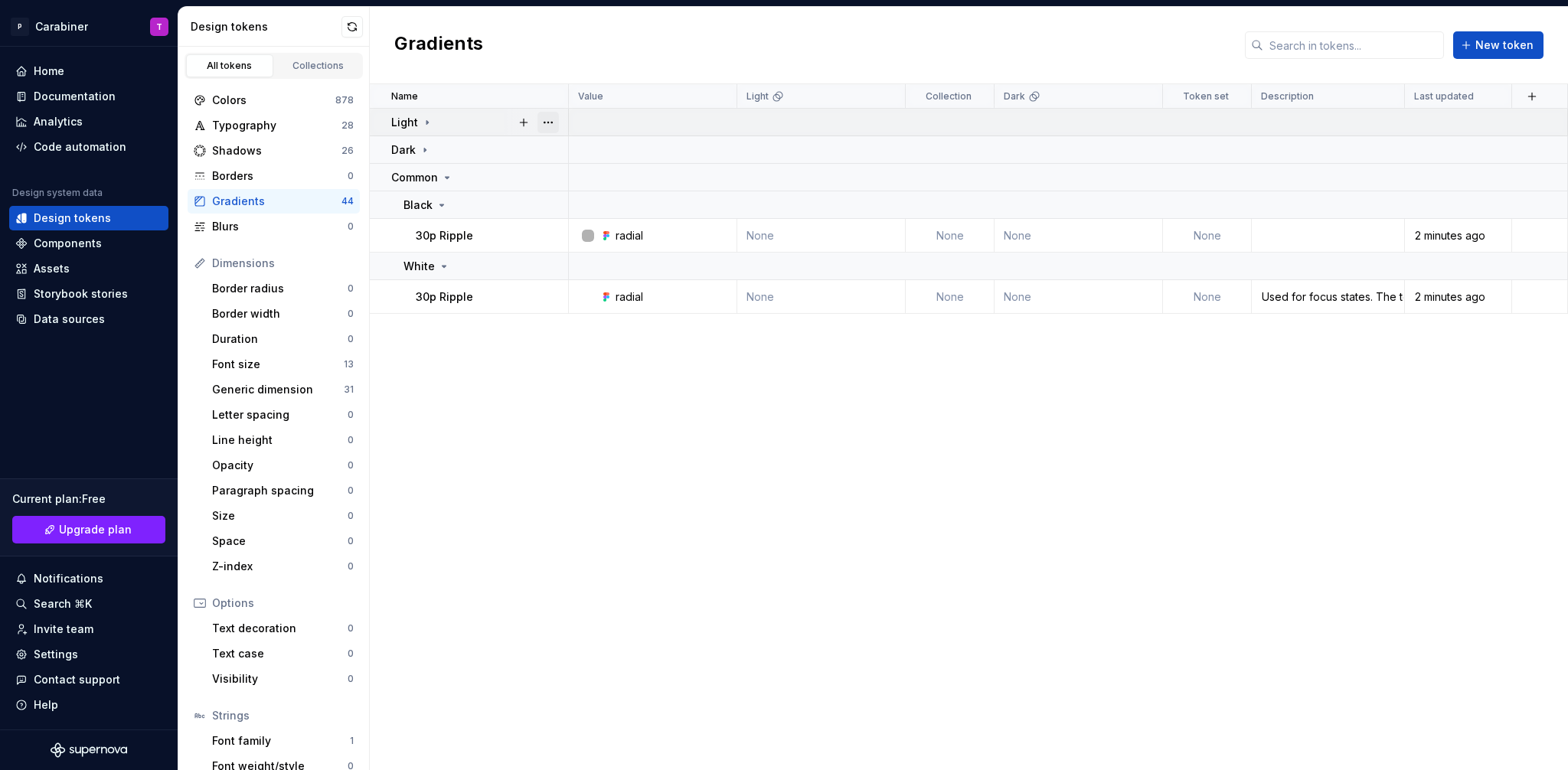
click at [550, 122] on button "button" at bounding box center [548, 122] width 21 height 21
click at [452, 120] on html "P Carabiner T Home Documentation Analytics Code automation Design system data D…" at bounding box center [784, 385] width 1568 height 770
click at [548, 121] on button "button" at bounding box center [548, 122] width 21 height 21
click at [579, 296] on span "Delete group" at bounding box center [592, 295] width 100 height 24
click at [578, 296] on span "Delete group" at bounding box center [592, 295] width 100 height 24
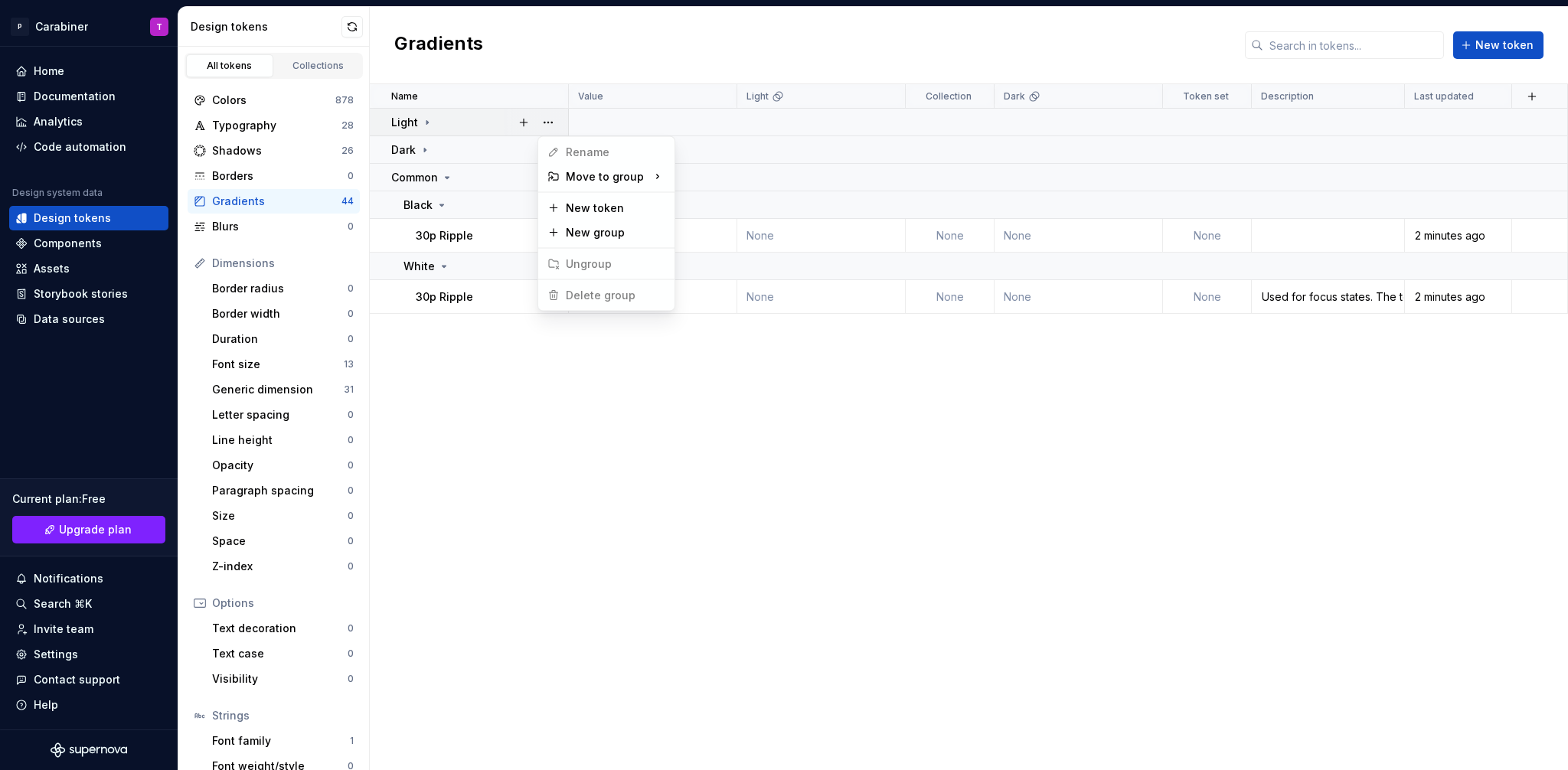
click at [578, 296] on span "Delete group" at bounding box center [592, 295] width 100 height 24
click at [436, 122] on html "P Carabiner T Home Documentation Analytics Code automation Design system data D…" at bounding box center [784, 385] width 1568 height 770
click at [423, 121] on icon at bounding box center [427, 122] width 13 height 13
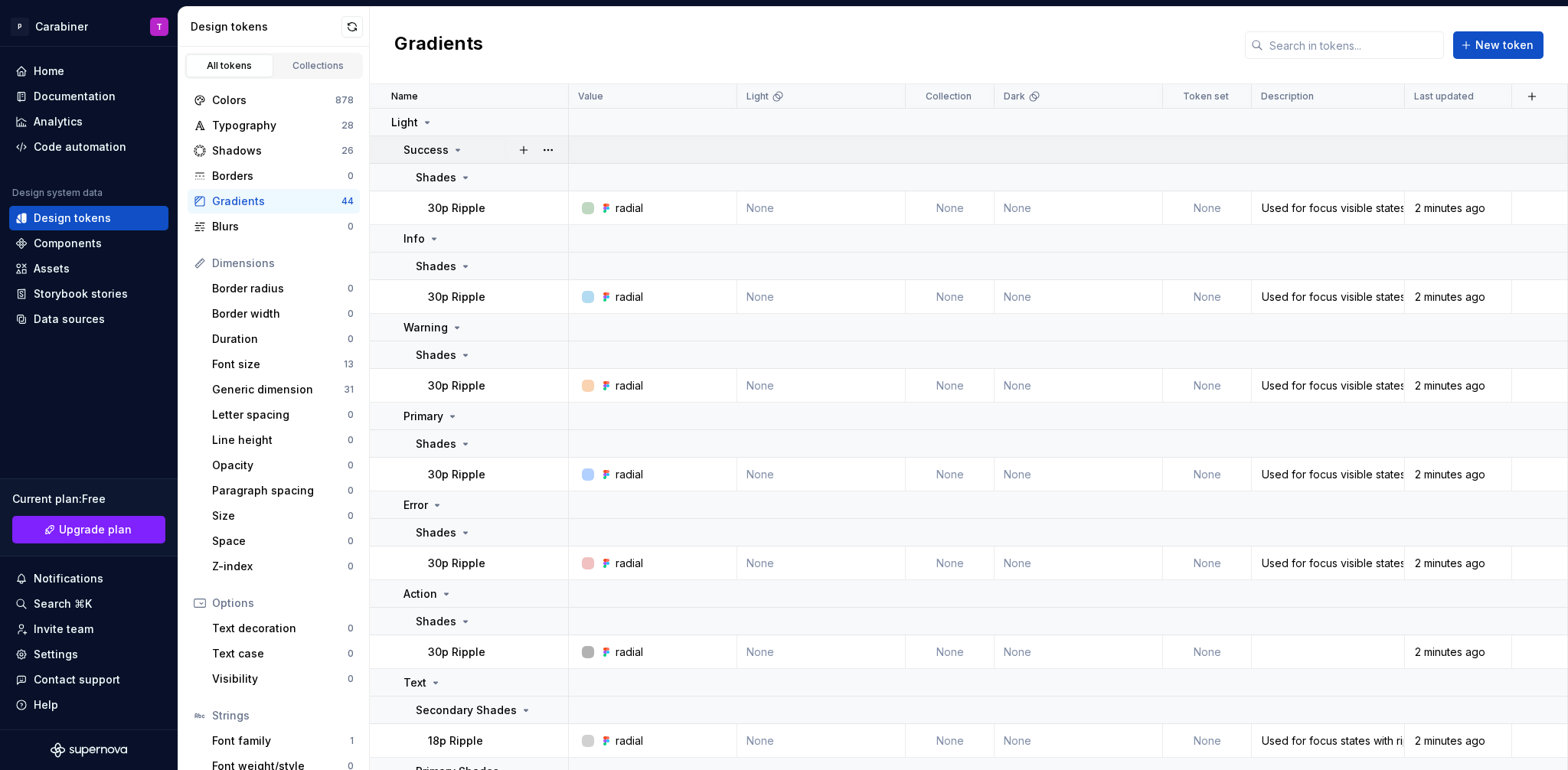
click at [490, 151] on div "Success" at bounding box center [485, 150] width 164 height 16
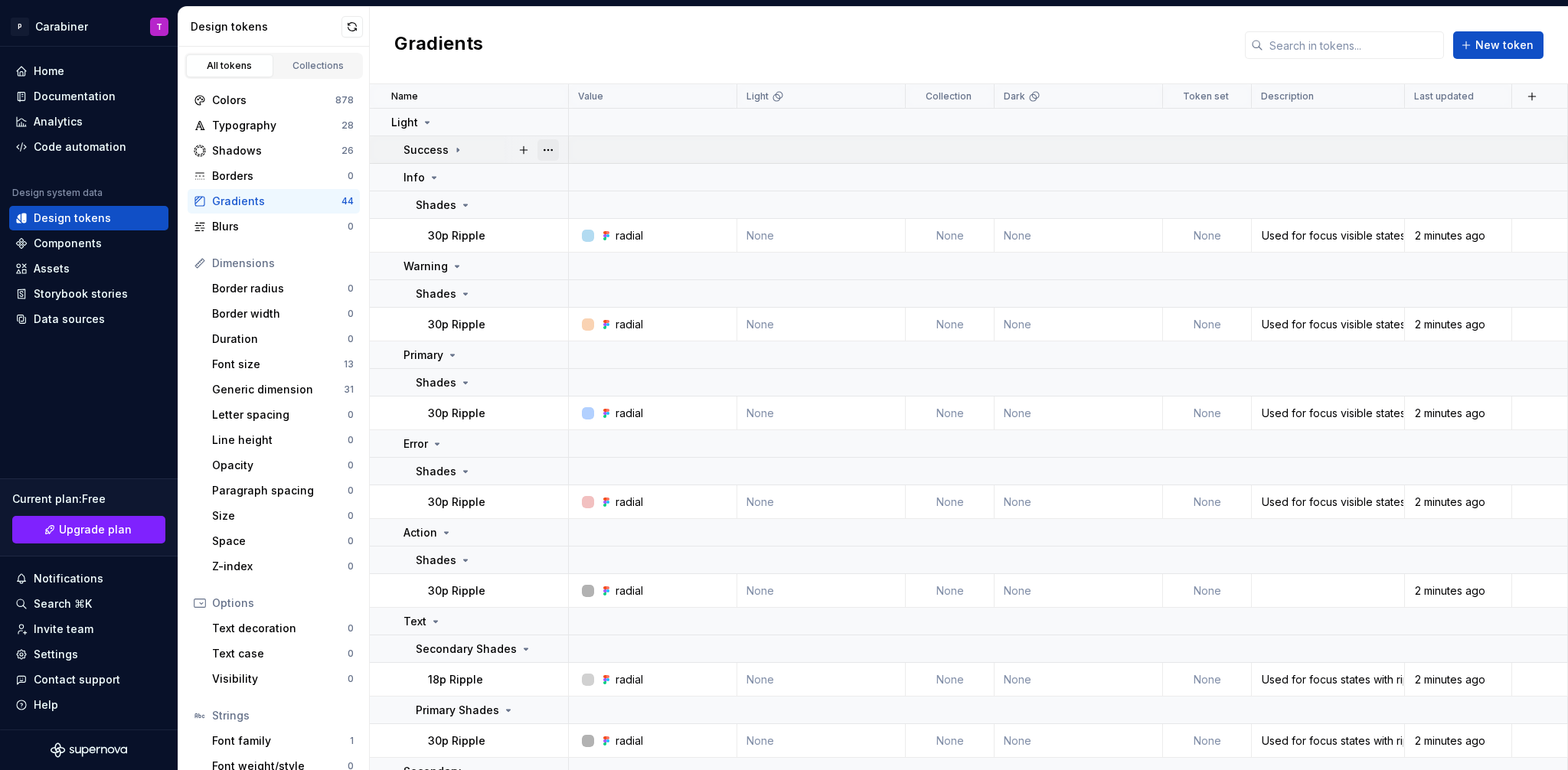
click at [556, 148] on button "button" at bounding box center [548, 150] width 21 height 21
click at [477, 143] on html "P Carabiner T Home Documentation Analytics Code automation Design system data D…" at bounding box center [784, 385] width 1568 height 770
click at [434, 177] on icon at bounding box center [434, 177] width 4 height 2
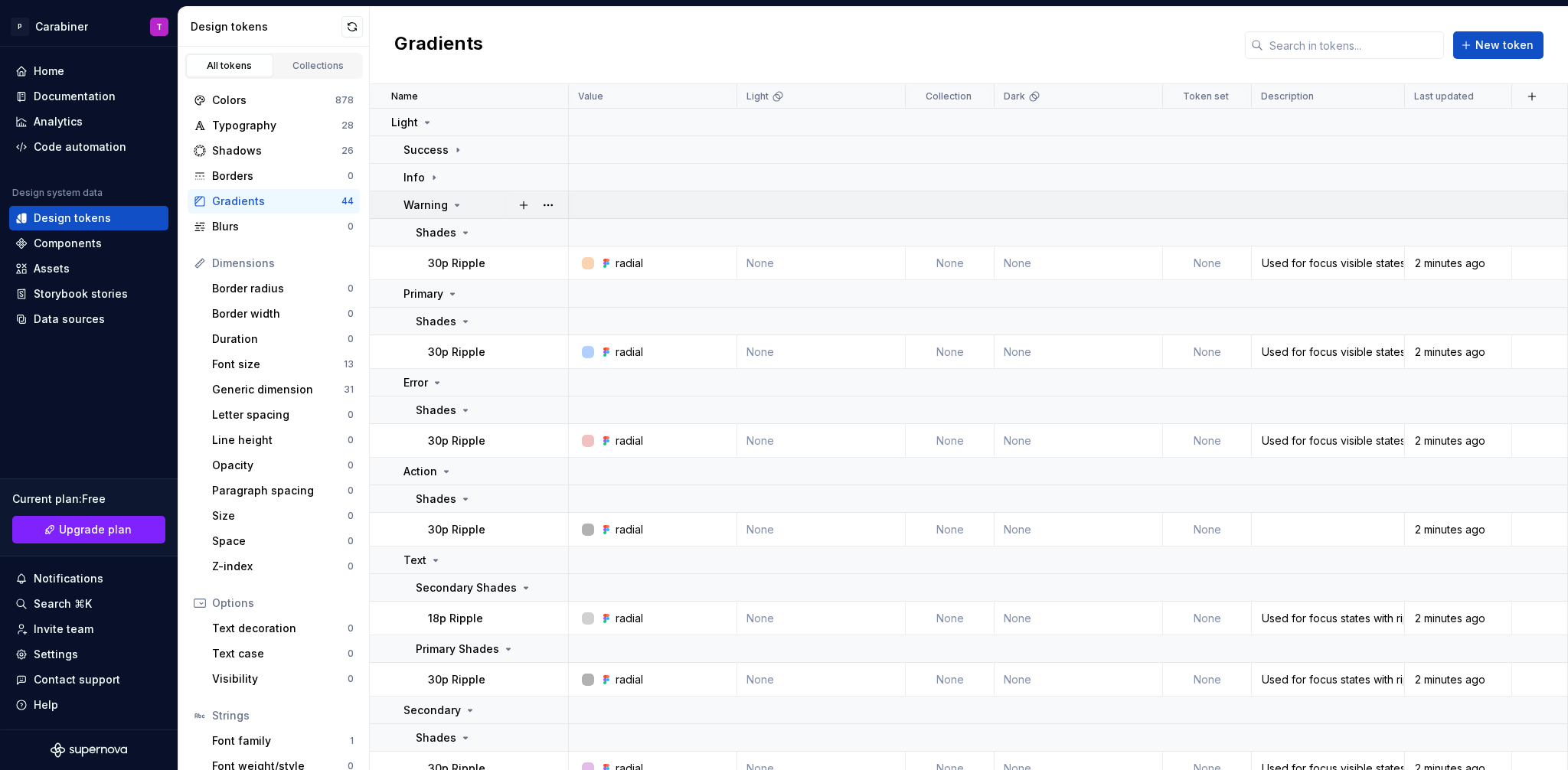
click at [455, 204] on icon at bounding box center [457, 205] width 4 height 2
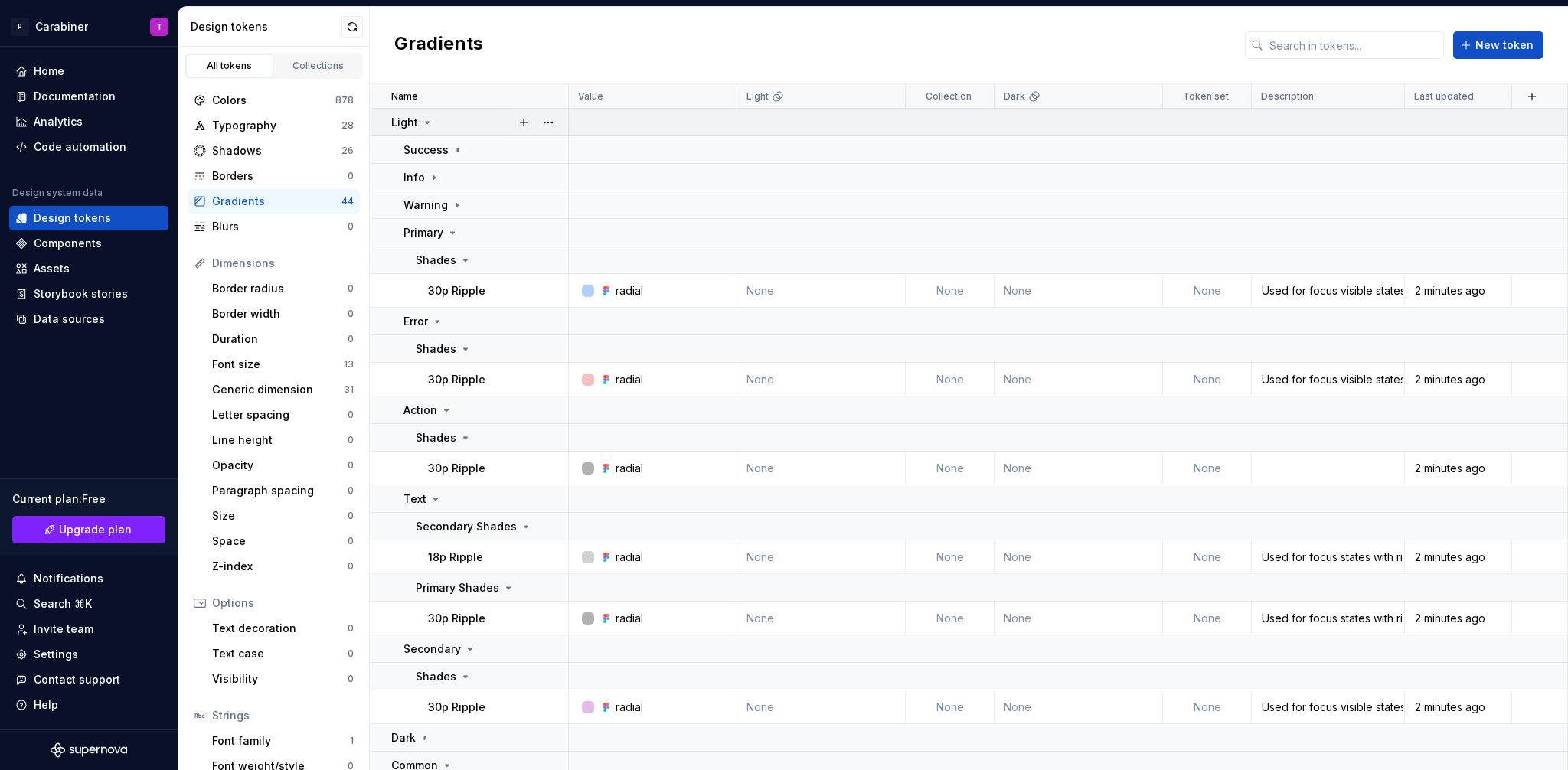
click at [427, 121] on icon at bounding box center [427, 122] width 13 height 13
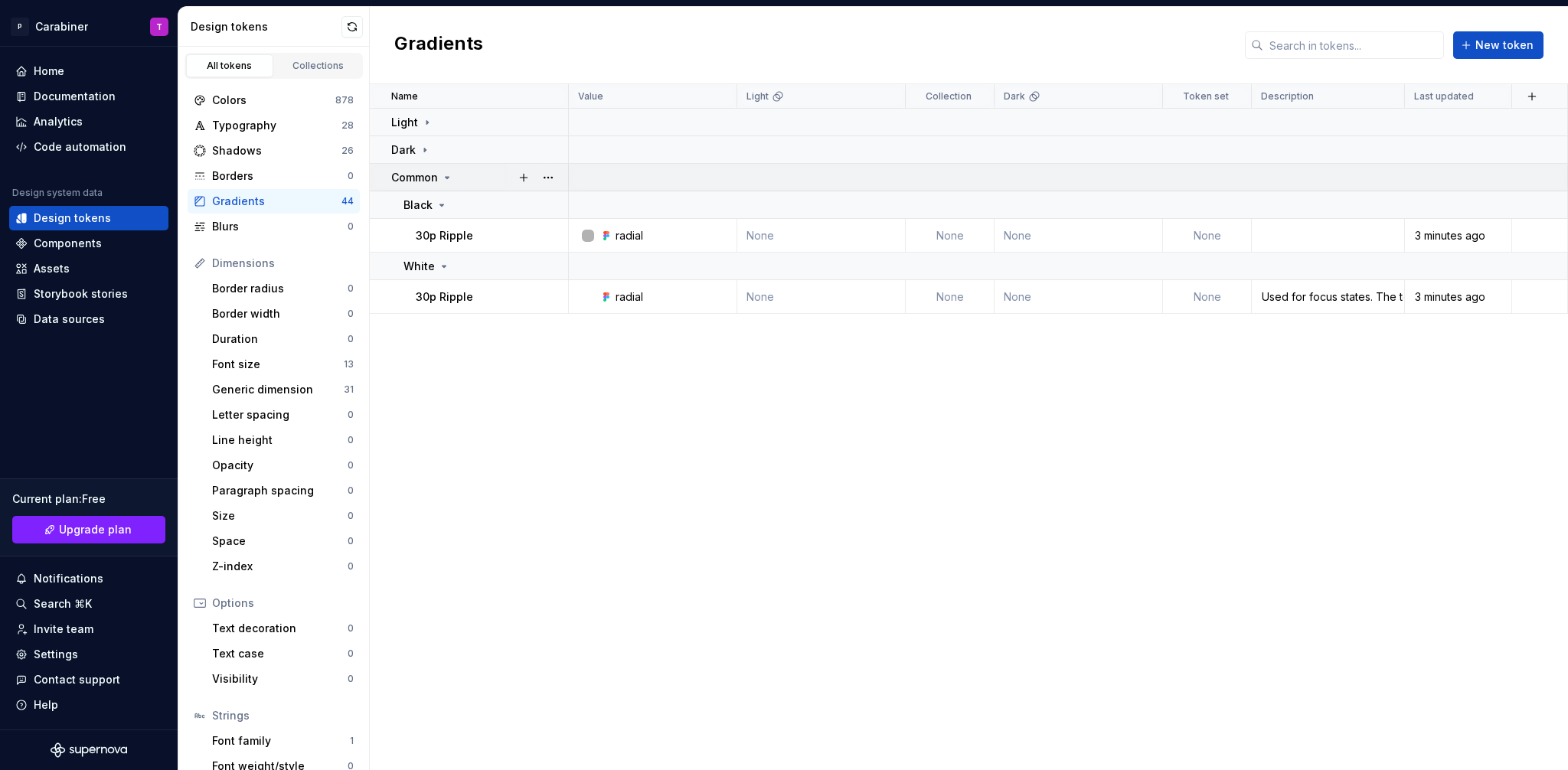
click at [448, 177] on icon at bounding box center [447, 177] width 4 height 2
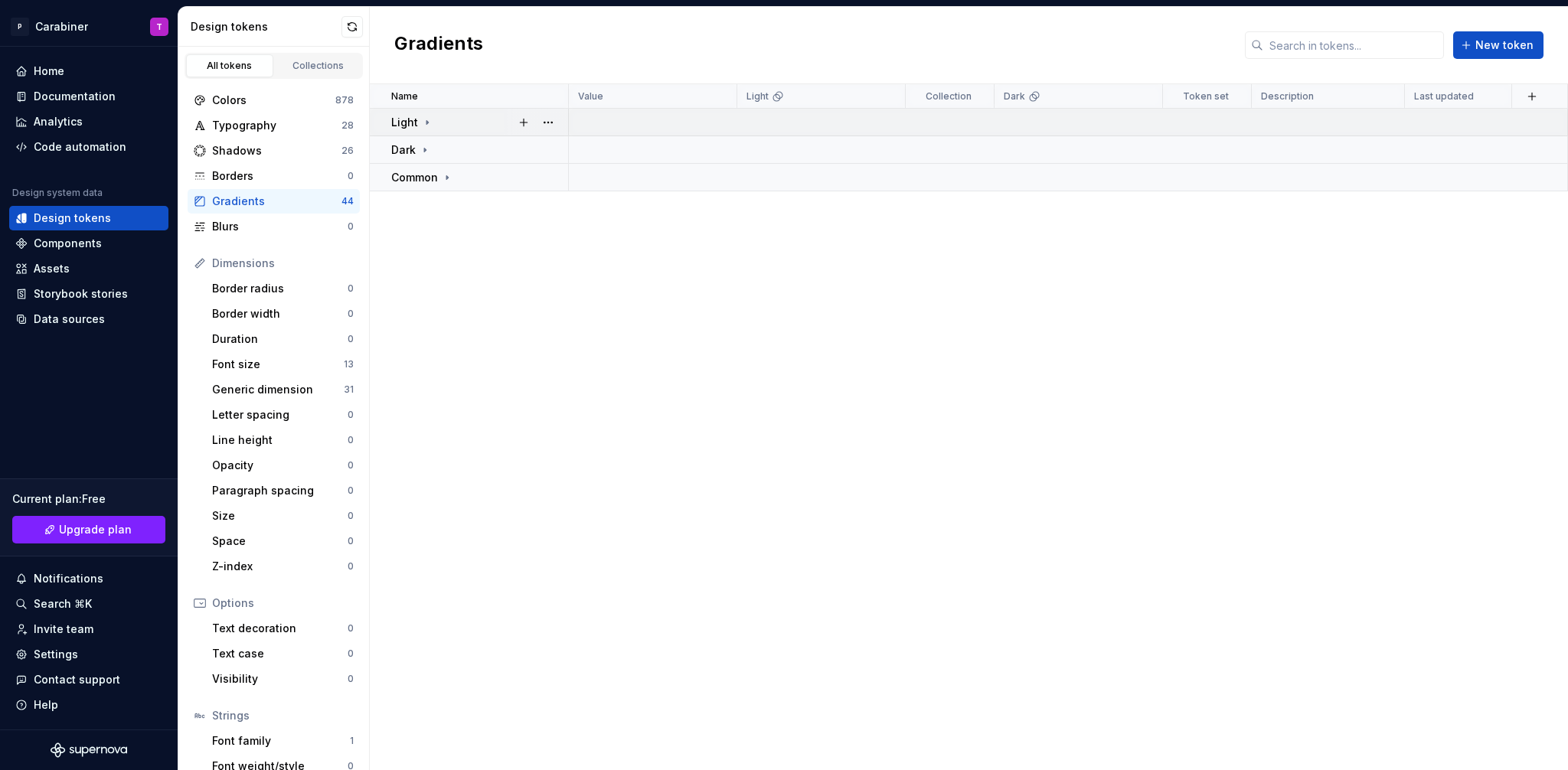
click at [425, 119] on icon at bounding box center [427, 122] width 13 height 13
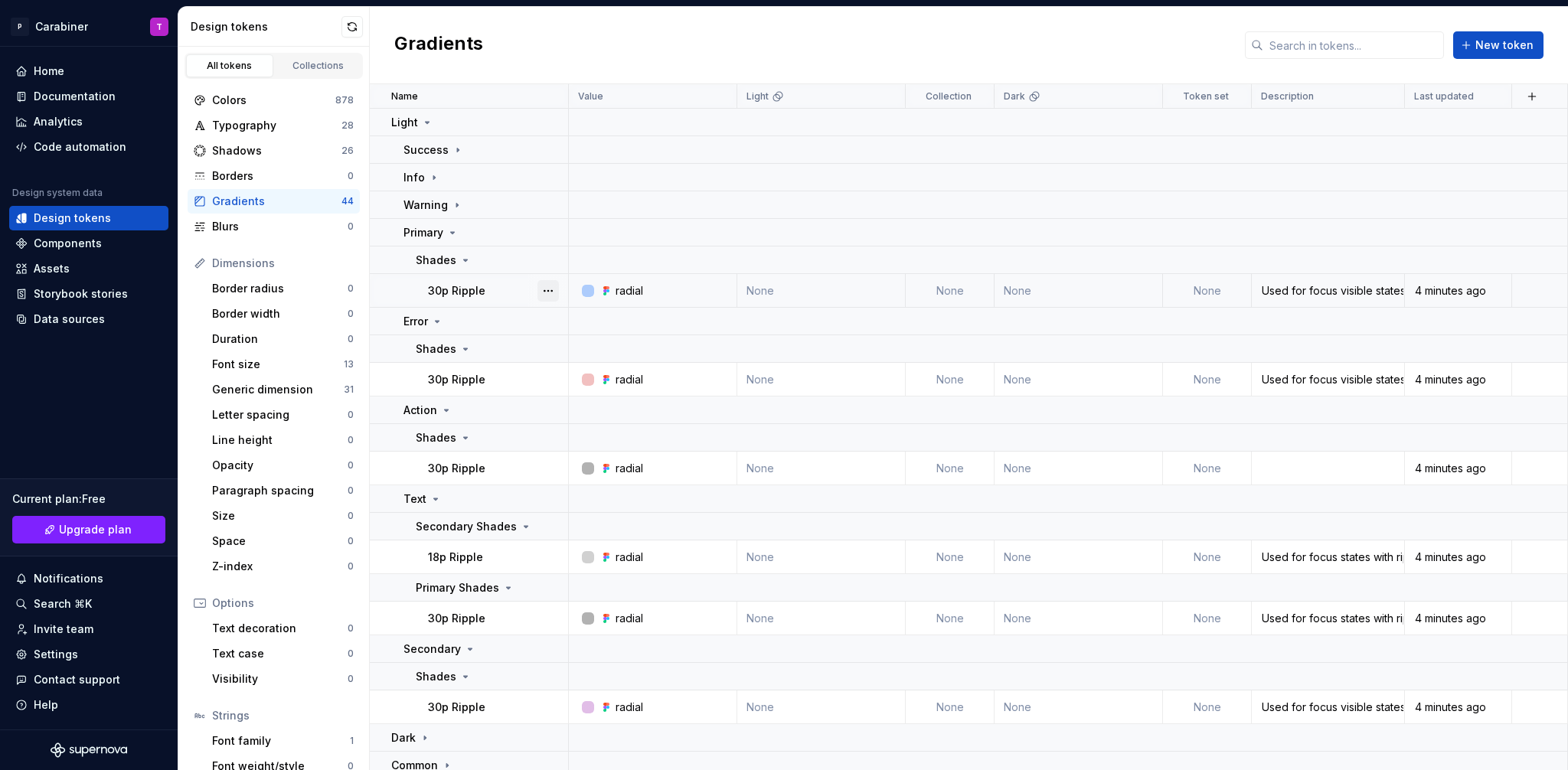
click at [552, 290] on button "button" at bounding box center [548, 290] width 21 height 21
click at [509, 286] on html "P Carabiner T Home Documentation Analytics Code automation Design system data D…" at bounding box center [784, 385] width 1568 height 770
click at [588, 288] on div at bounding box center [588, 291] width 13 height 13
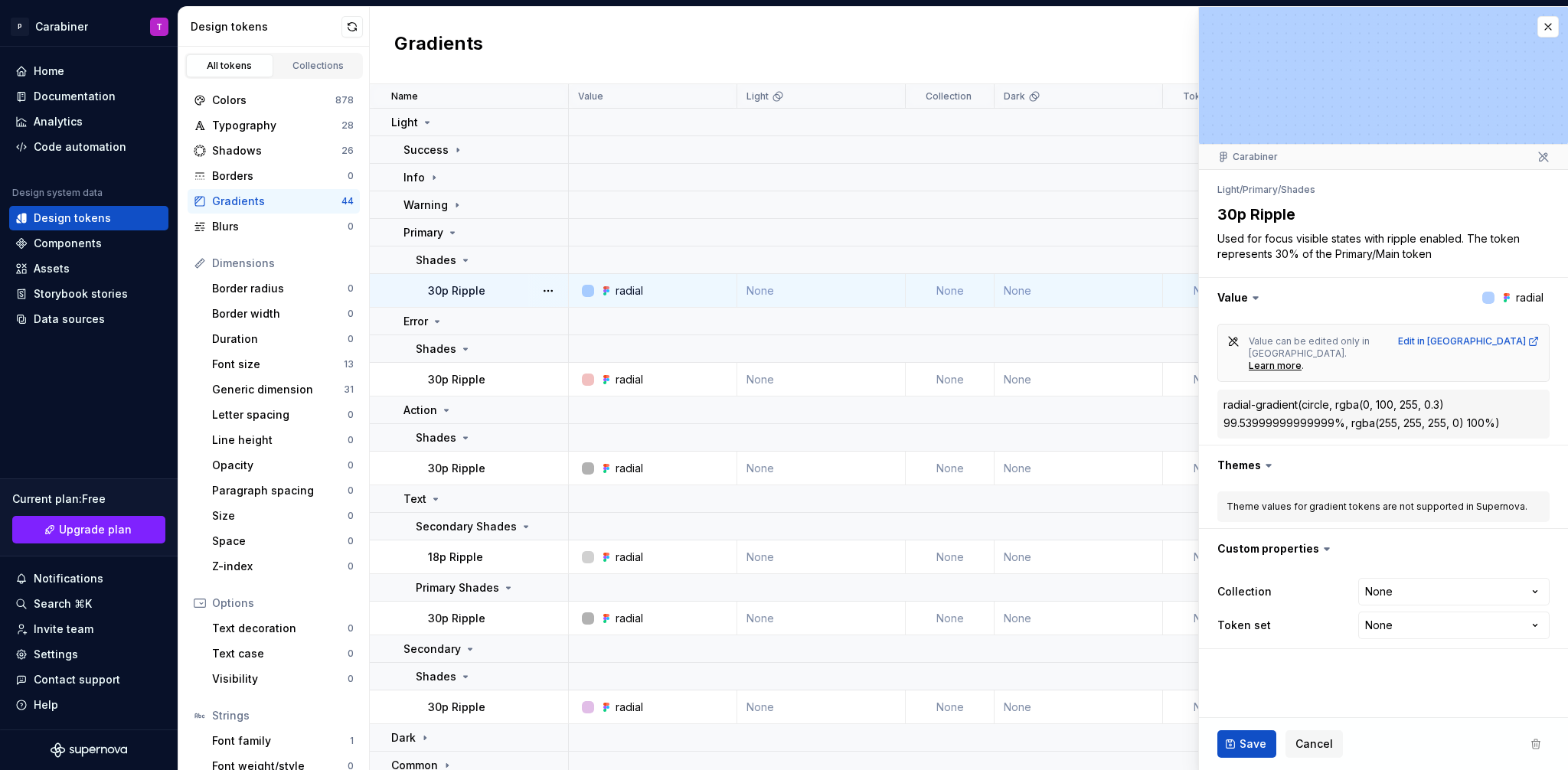
type textarea "*"
click at [1406, 565] on html "P Carabiner T Home Documentation Analytics Code automation Design system data D…" at bounding box center [784, 385] width 1568 height 770
click at [1390, 539] on html "P Carabiner T Home Documentation Analytics Code automation Design system data D…" at bounding box center [784, 385] width 1568 height 770
click at [1406, 564] on html "P Carabiner T Home Documentation Analytics Code automation Design system data D…" at bounding box center [784, 385] width 1568 height 770
click at [1391, 525] on html "P Carabiner T Home Documentation Analytics Code automation Design system data D…" at bounding box center [784, 385] width 1568 height 770
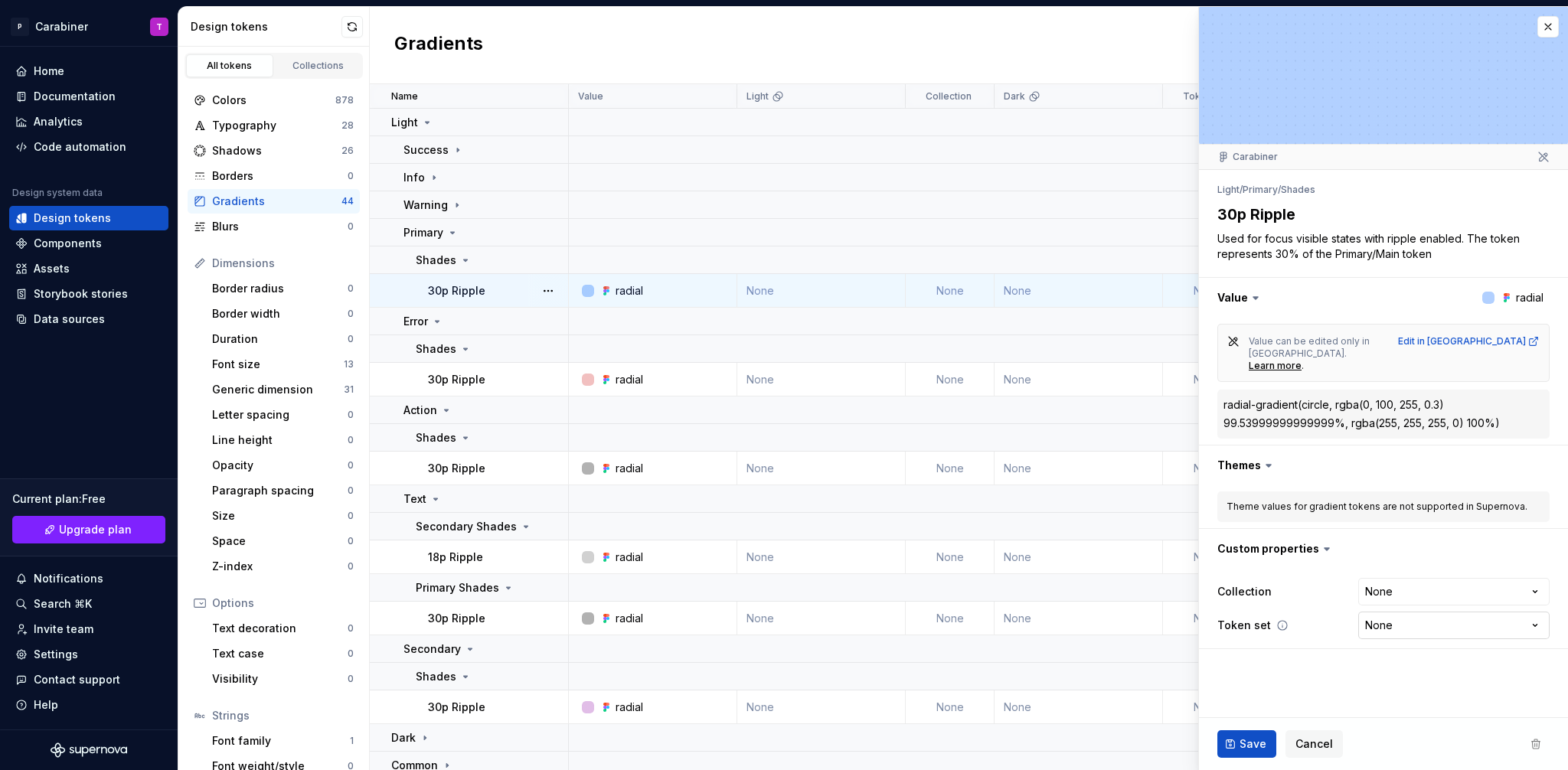
click at [1448, 603] on html "P Carabiner T Home Documentation Analytics Code automation Design system data D…" at bounding box center [784, 385] width 1568 height 770
click at [1398, 526] on html "P Carabiner T Home Documentation Analytics Code automation Design system data D…" at bounding box center [784, 385] width 1568 height 770
click at [1547, 30] on button "button" at bounding box center [1548, 26] width 21 height 21
